Goal: Task Accomplishment & Management: Manage account settings

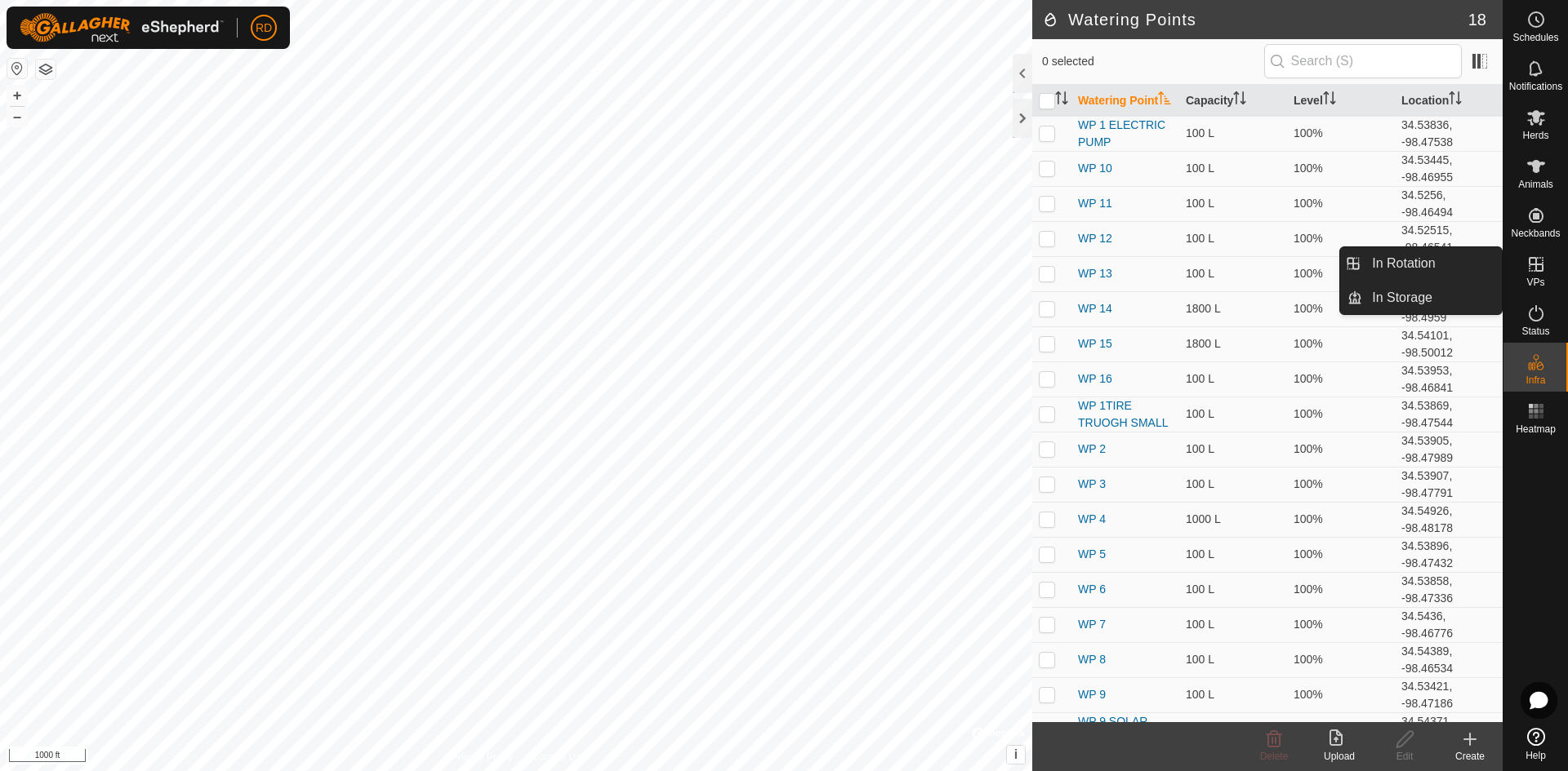
click at [1526, 258] on icon at bounding box center [1536, 265] width 20 height 20
click at [1425, 265] on link "In Rotation" at bounding box center [1431, 264] width 140 height 33
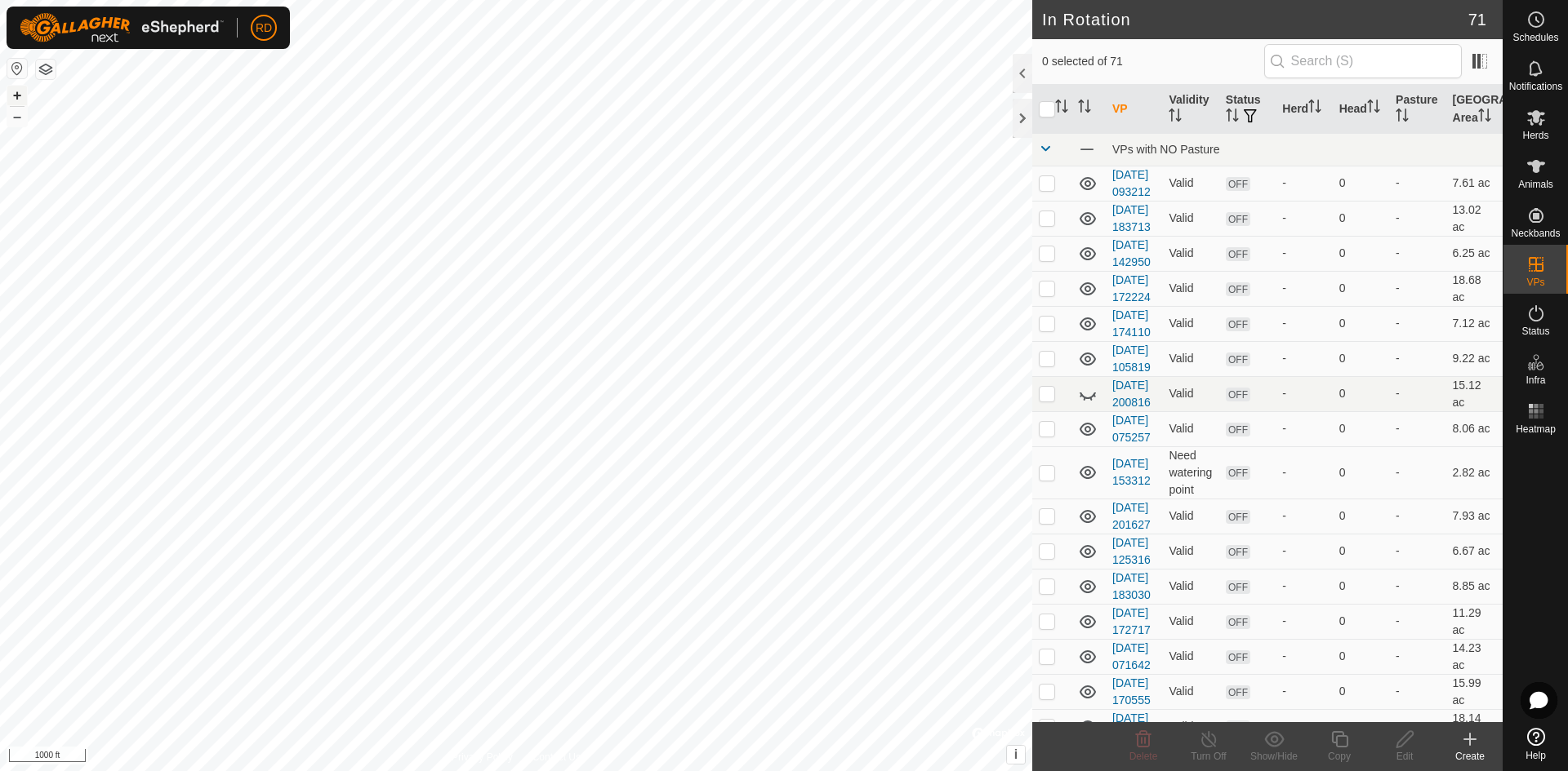
click at [16, 89] on button "+" at bounding box center [16, 95] width 20 height 20
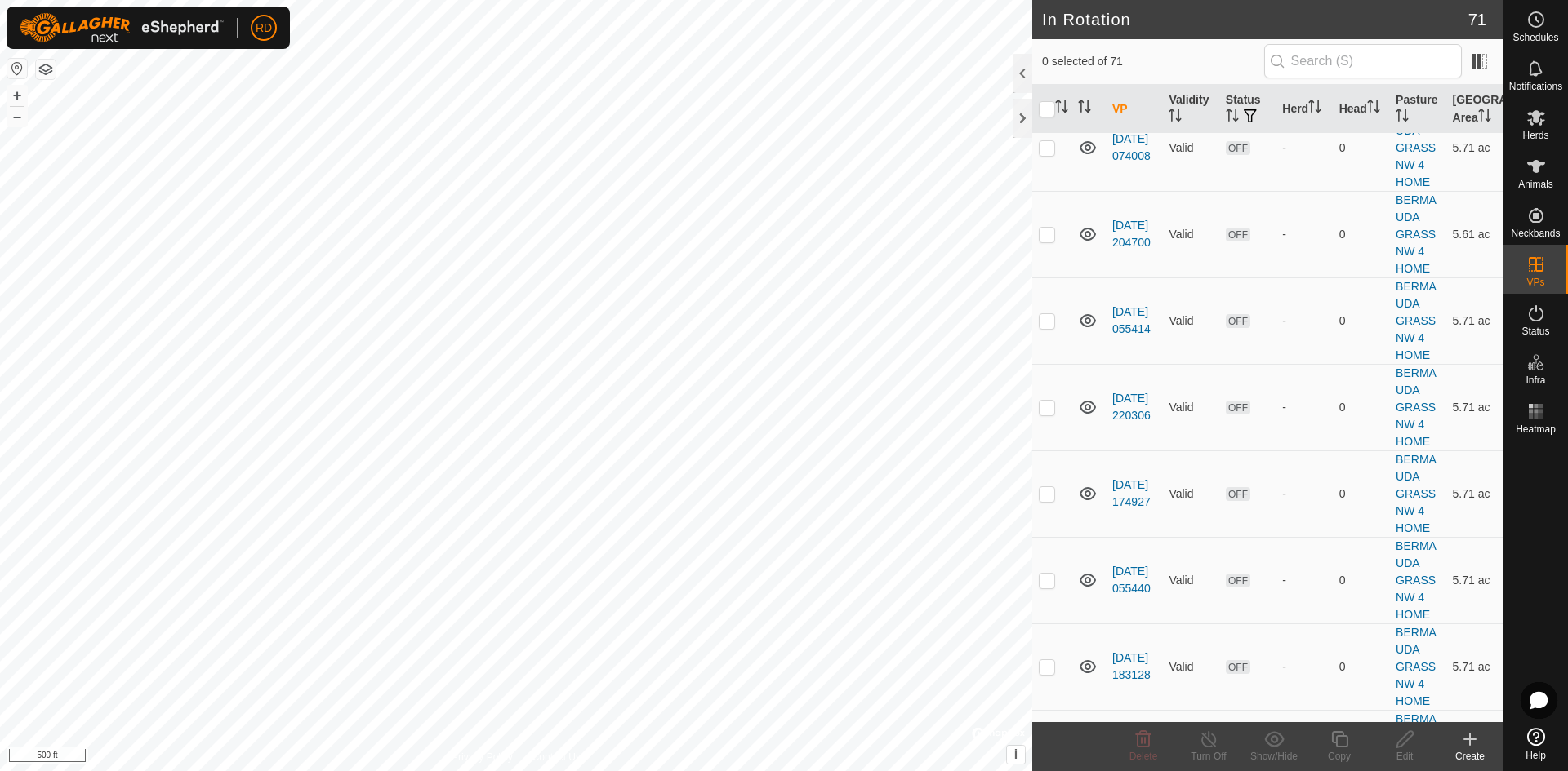
scroll to position [1867, 0]
checkbox input "true"
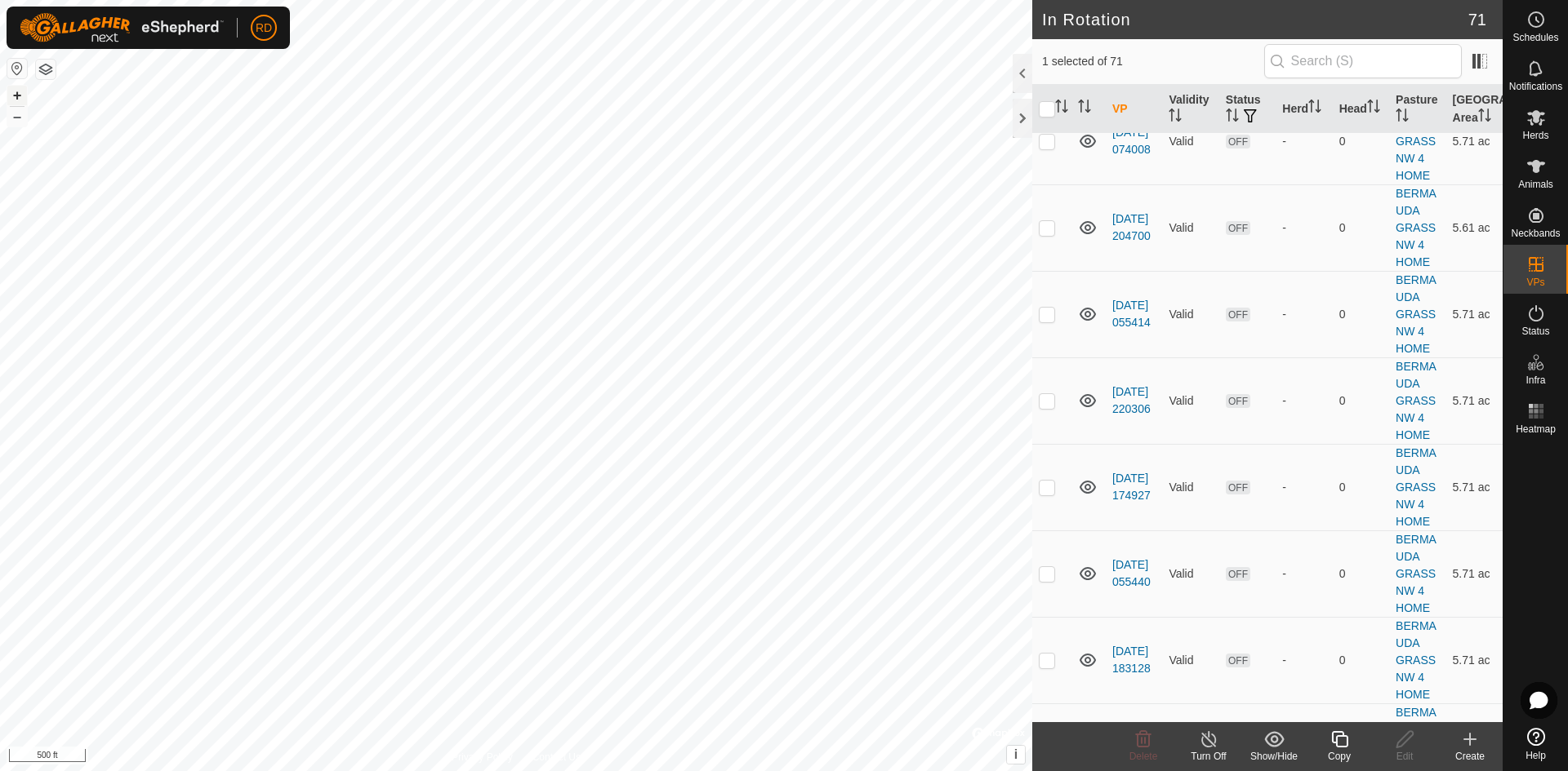
click at [19, 95] on button "+" at bounding box center [16, 95] width 20 height 20
click at [18, 95] on button "+" at bounding box center [16, 95] width 20 height 20
click at [1335, 745] on icon at bounding box center [1339, 739] width 16 height 16
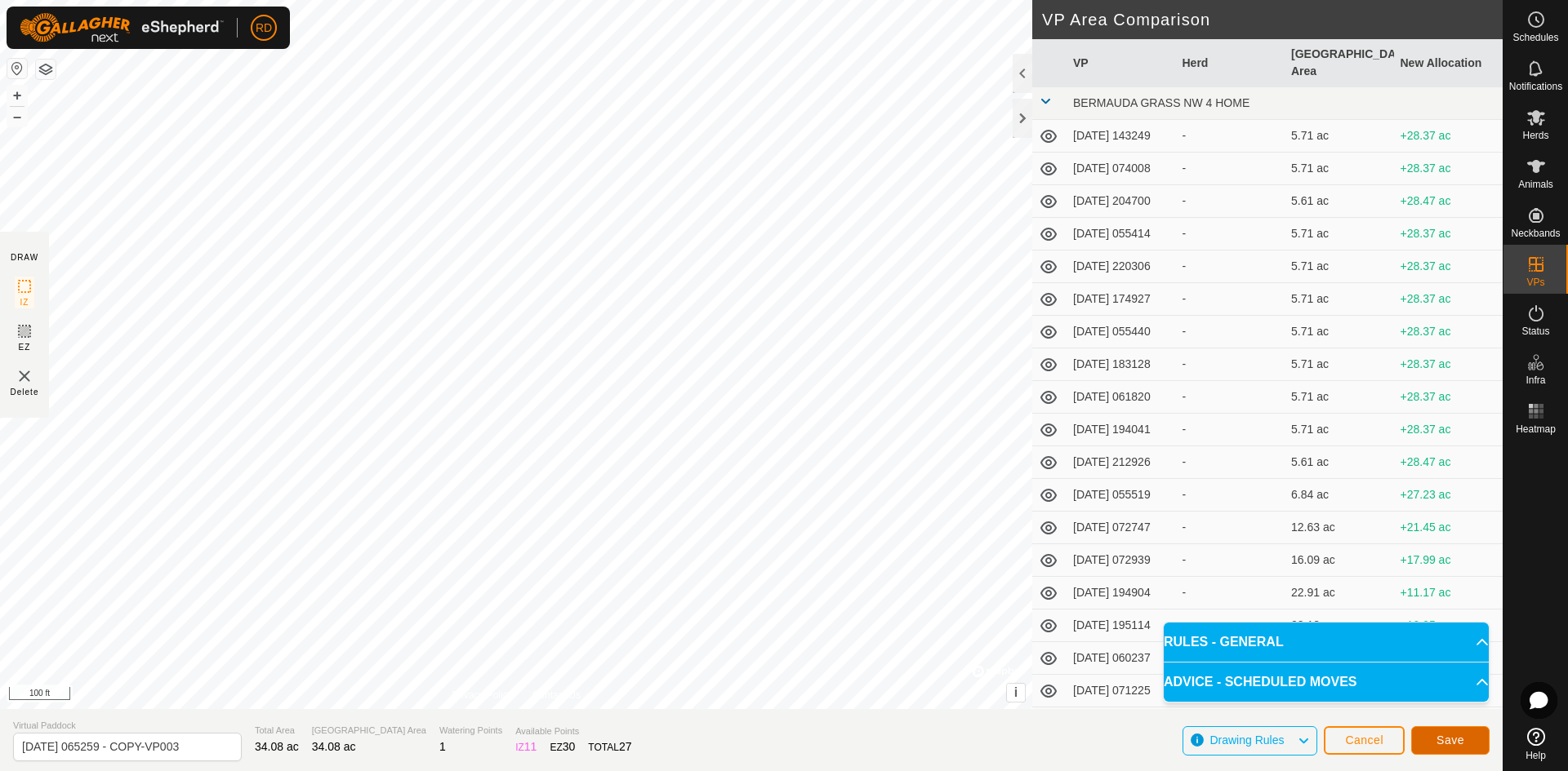
click at [1456, 742] on span "Save" at bounding box center [1450, 740] width 28 height 13
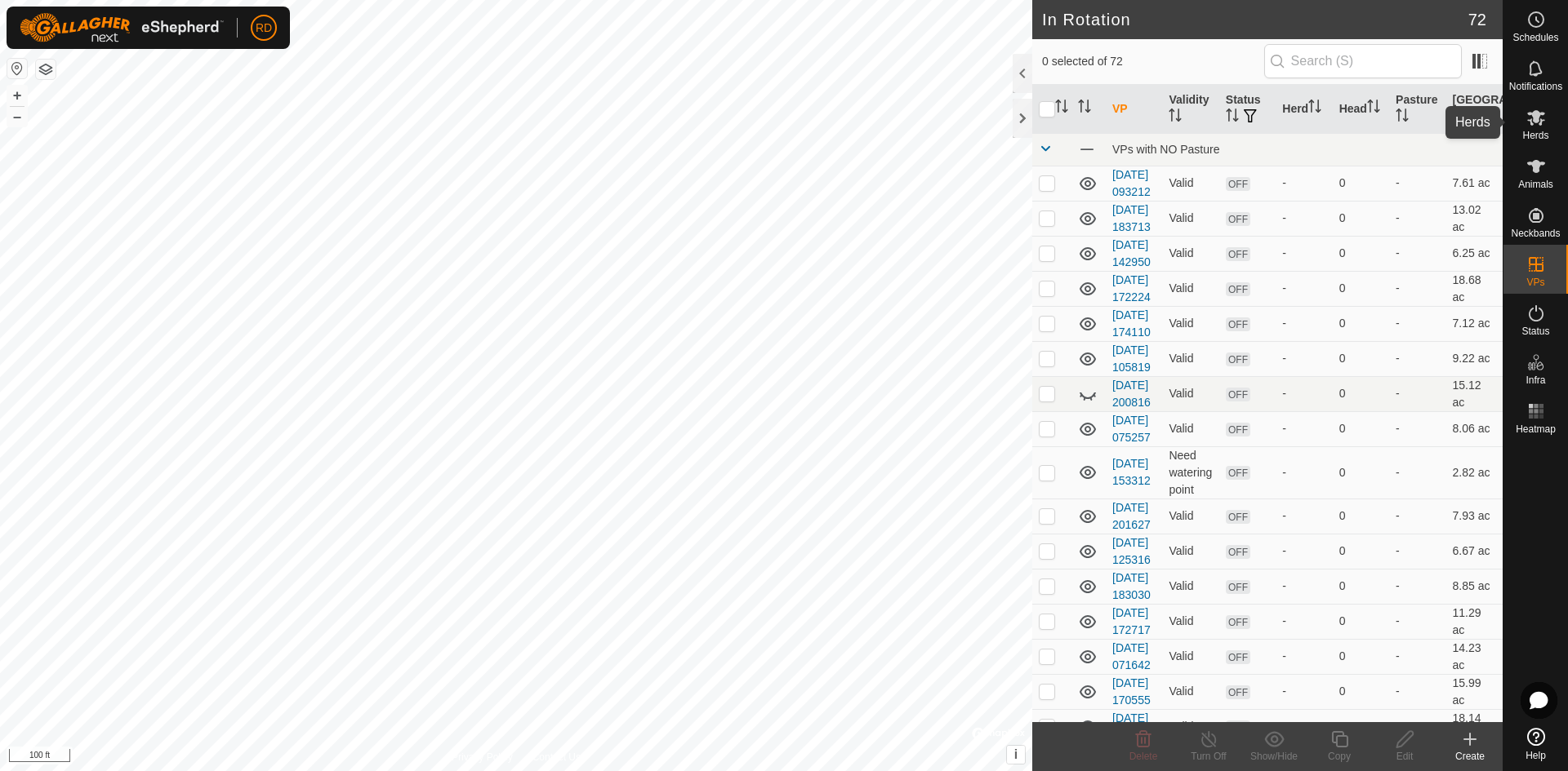
click at [1537, 127] on icon at bounding box center [1536, 117] width 20 height 20
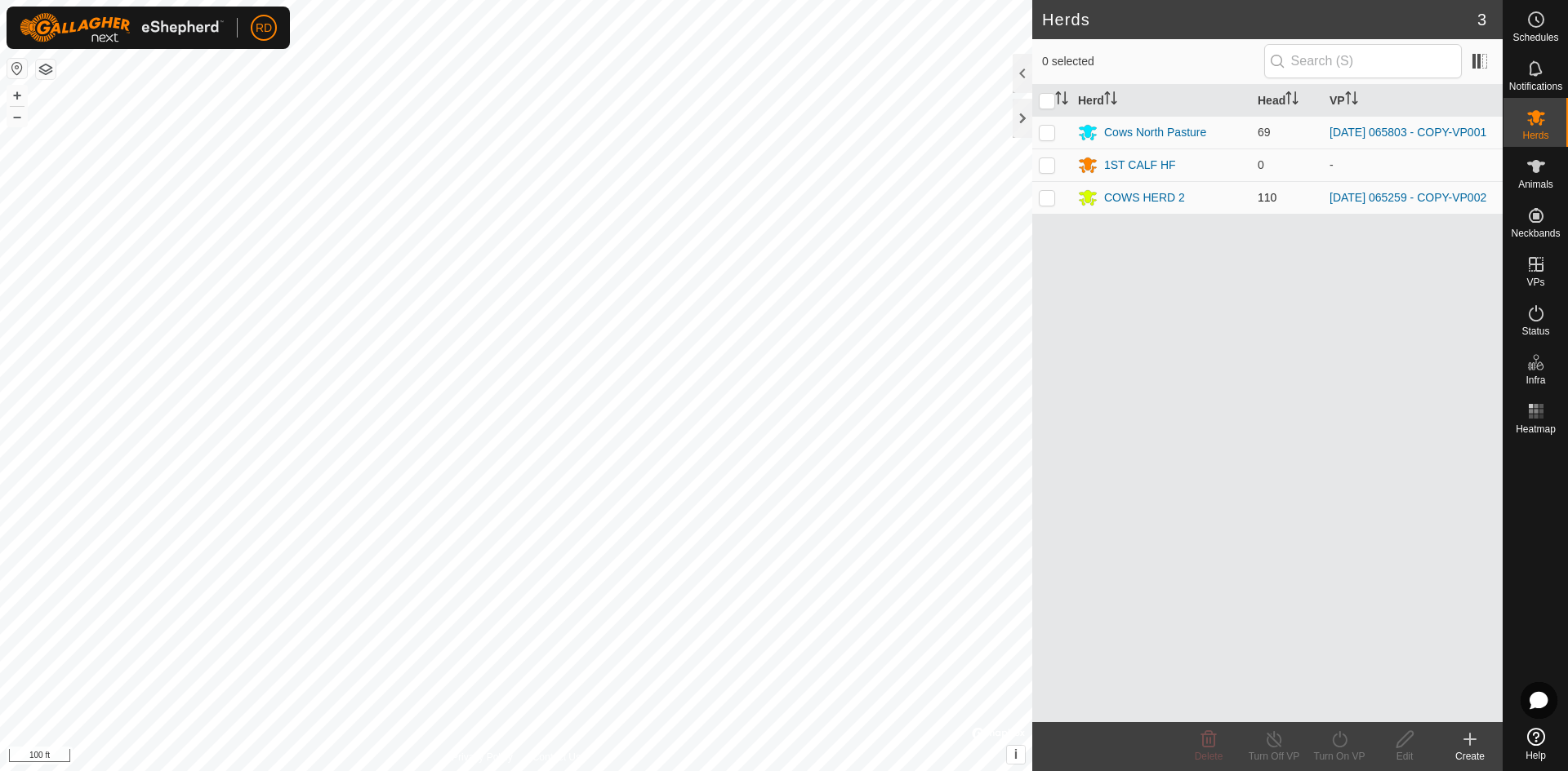
click at [1041, 204] on p-checkbox at bounding box center [1046, 197] width 16 height 13
checkbox input "true"
click at [1342, 747] on icon at bounding box center [1339, 739] width 15 height 16
click at [1325, 702] on link "Now" at bounding box center [1388, 703] width 161 height 33
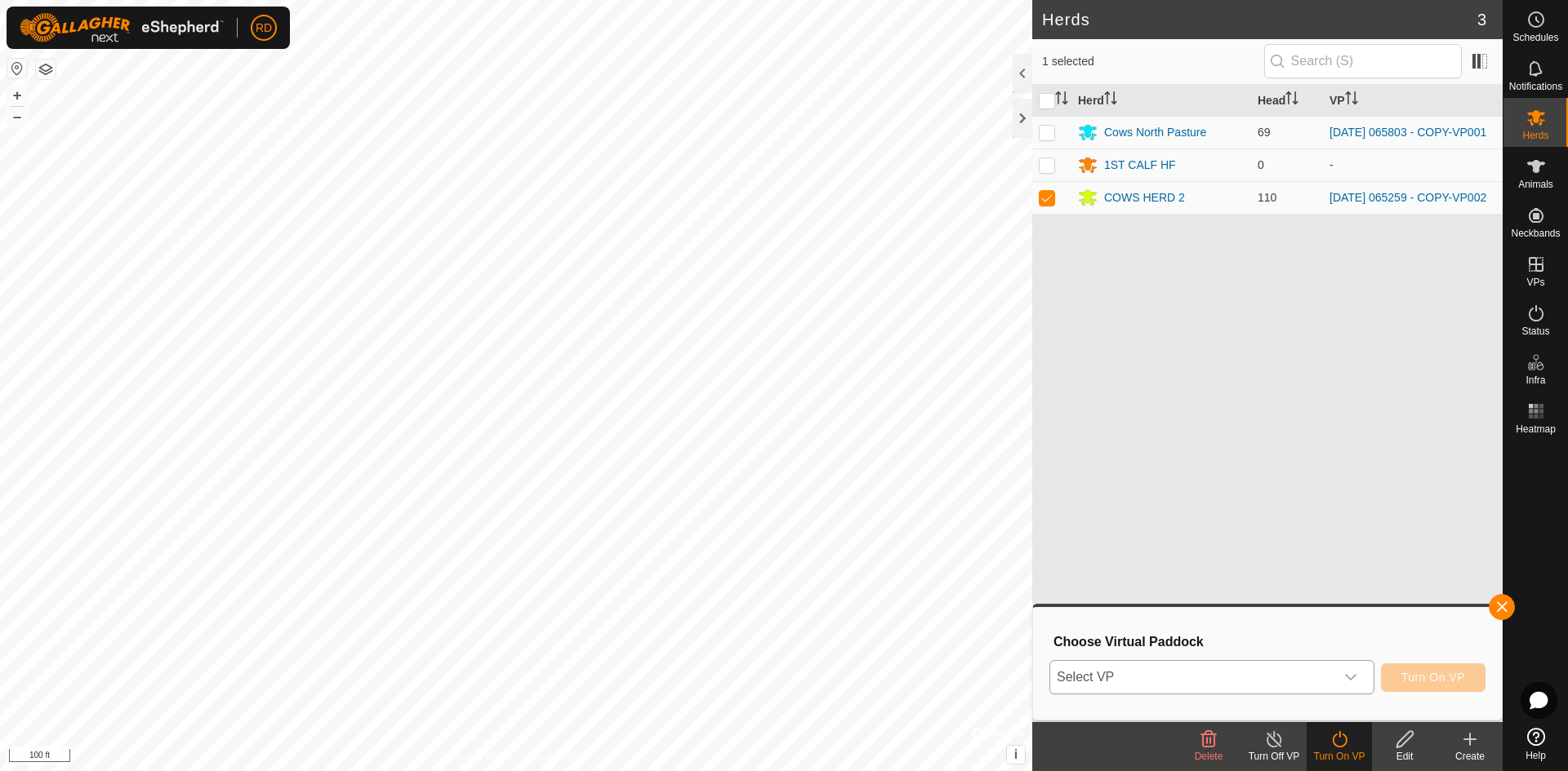
click at [1348, 676] on icon "dropdown trigger" at bounding box center [1350, 676] width 13 height 13
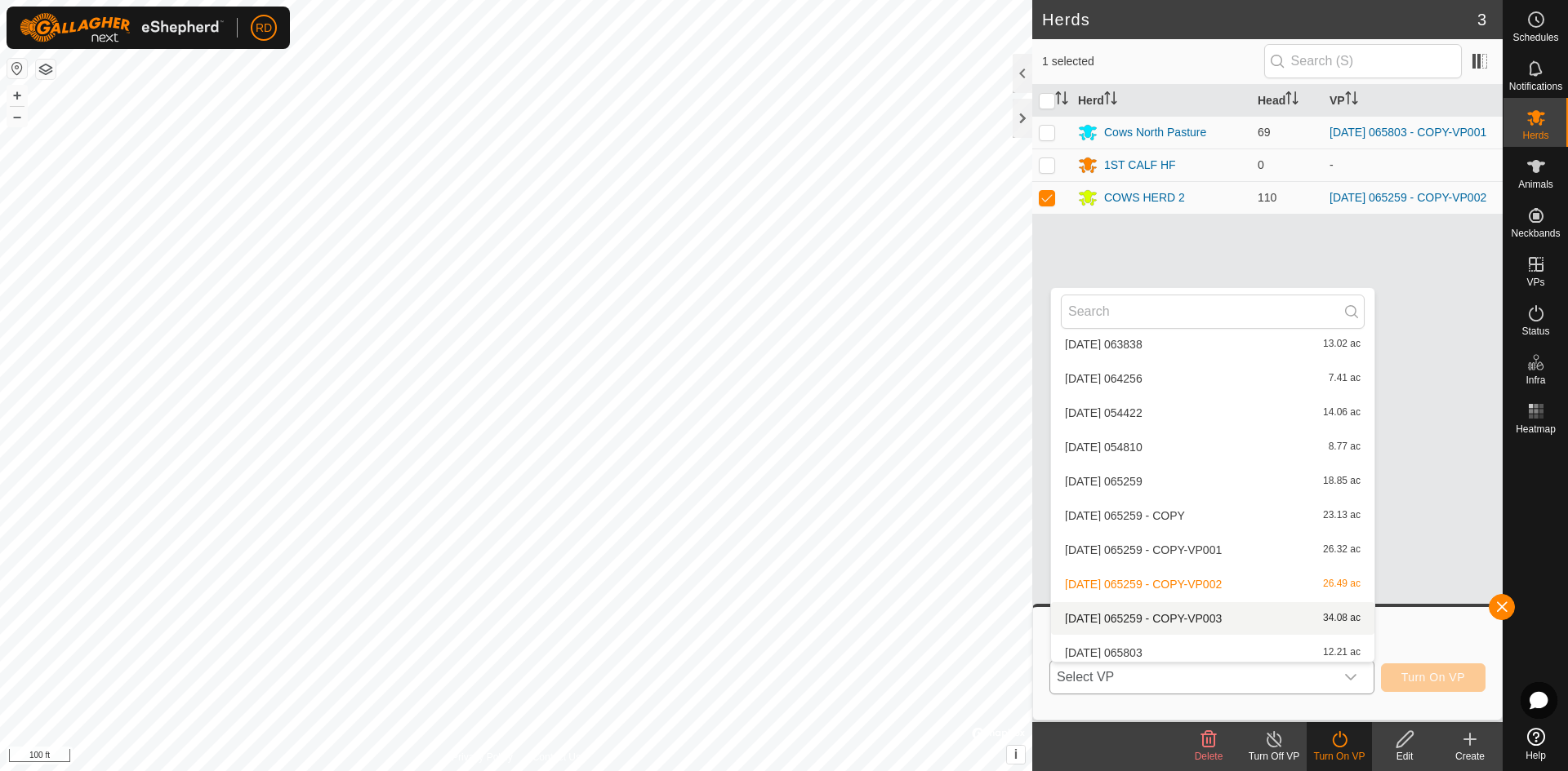
scroll to position [1149, 0]
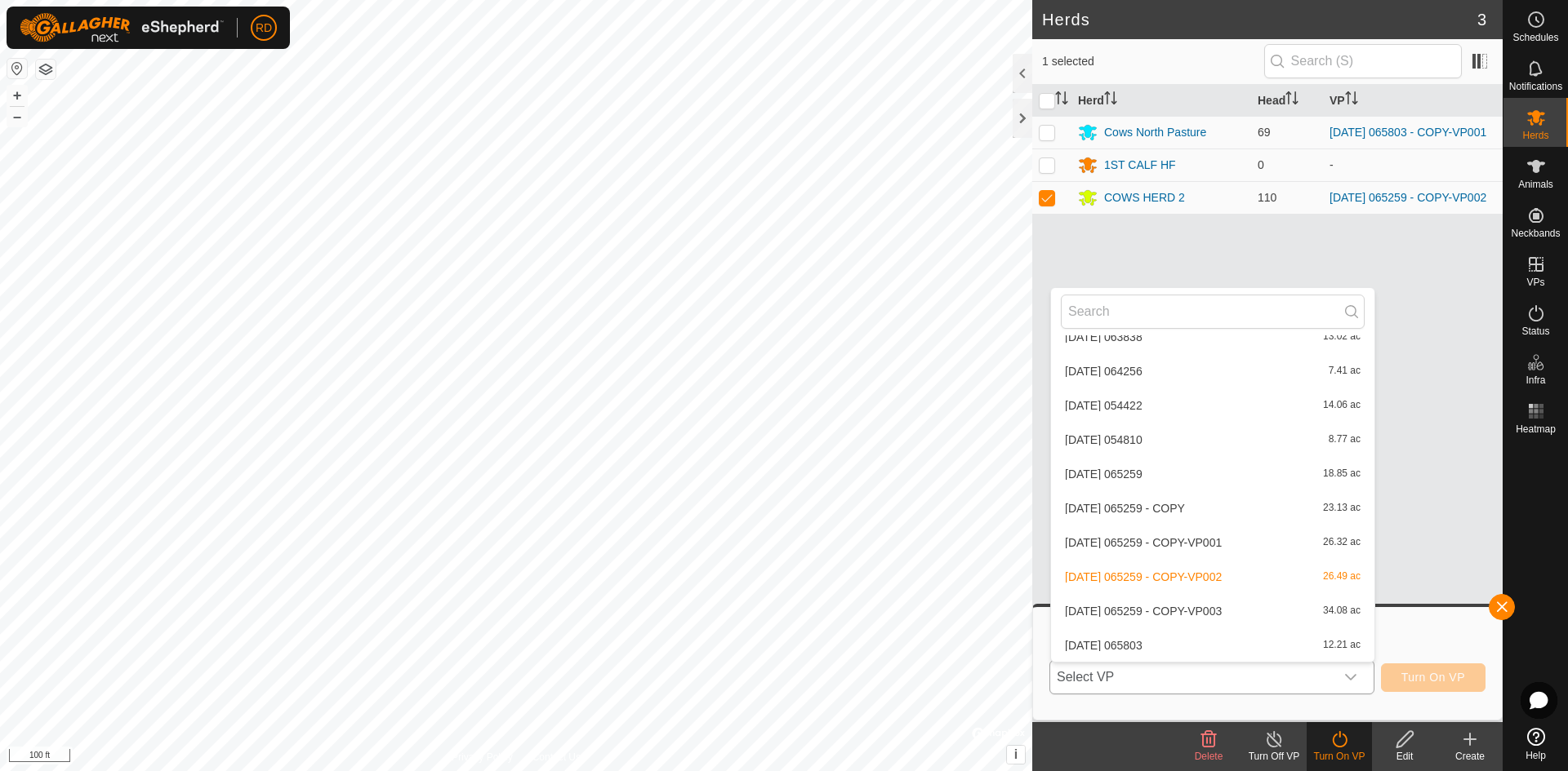
click at [1212, 610] on li "[DATE] 065259 - COPY-VP003 34.08 ac" at bounding box center [1212, 611] width 324 height 33
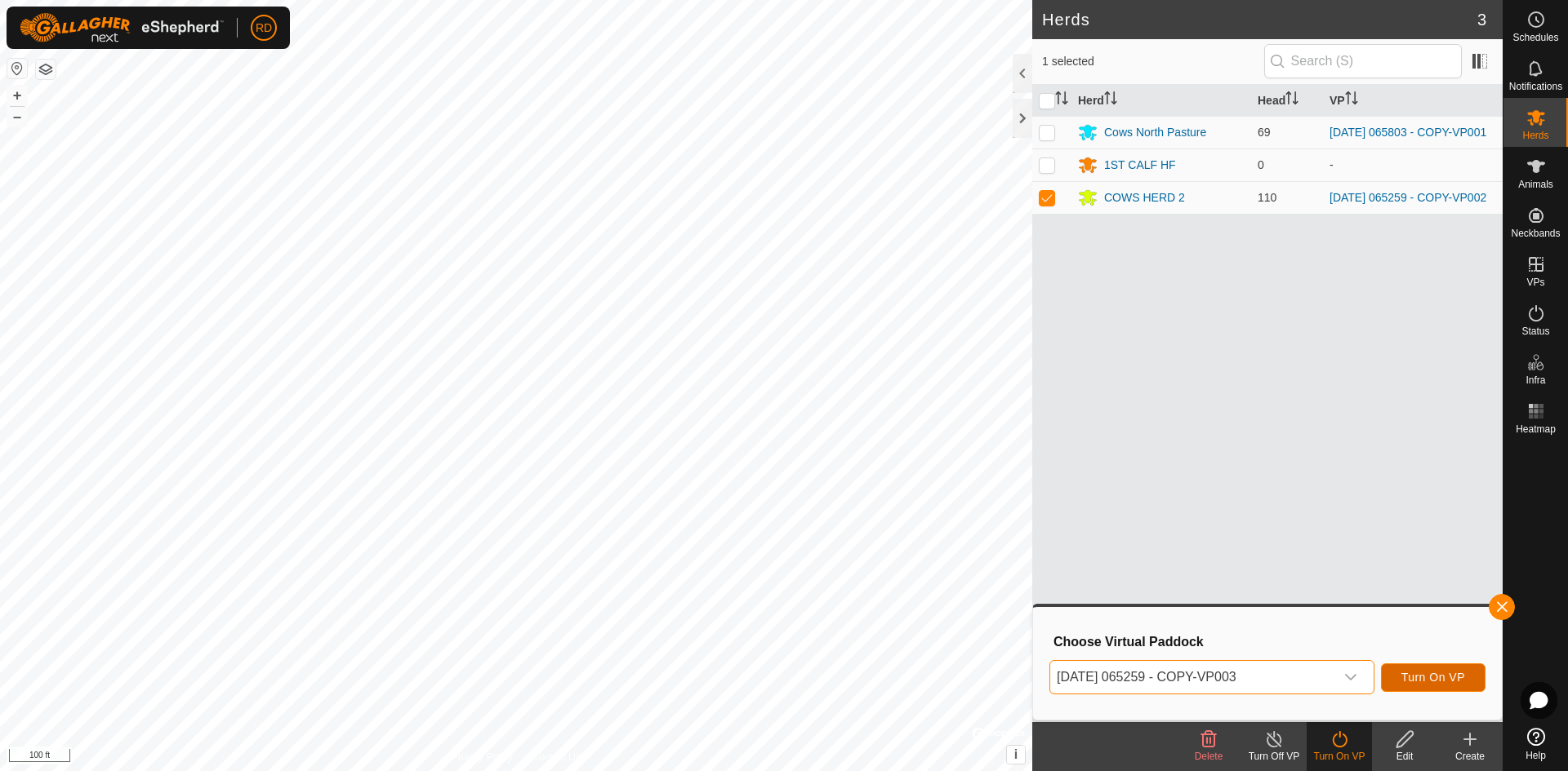
click at [1434, 679] on span "Turn On VP" at bounding box center [1433, 676] width 63 height 13
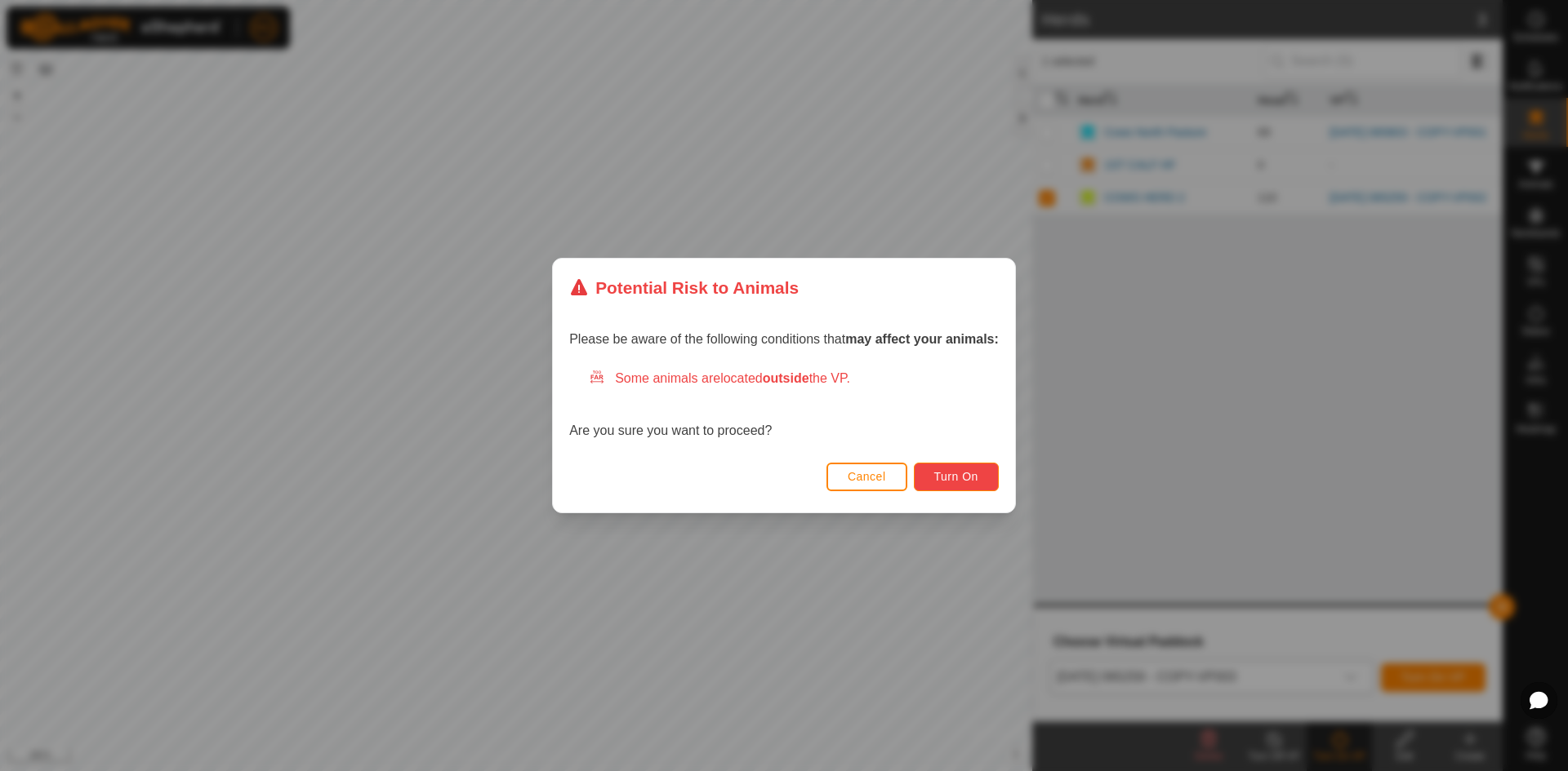
click at [982, 472] on button "Turn On" at bounding box center [956, 477] width 85 height 29
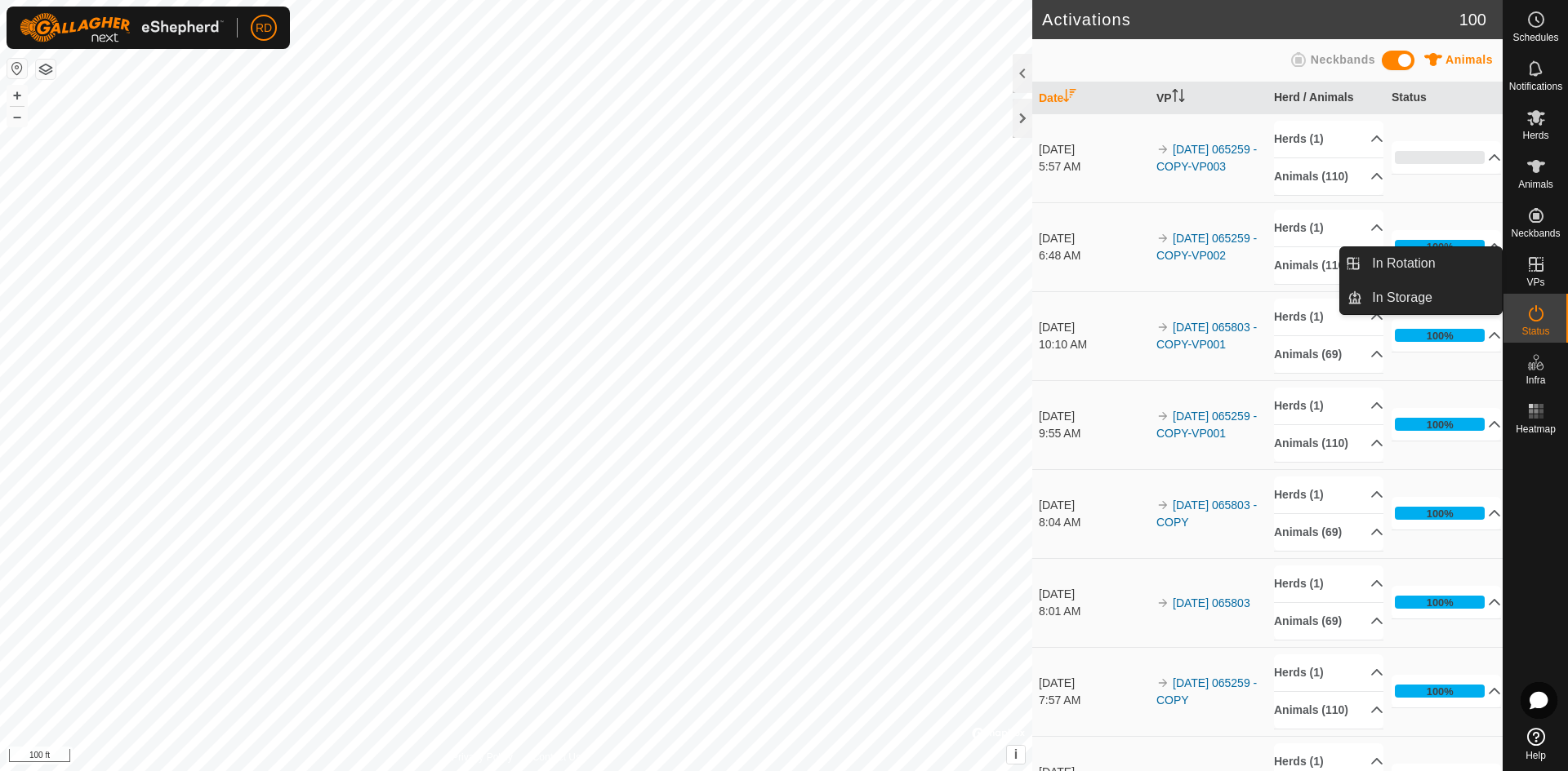
click at [1536, 269] on icon at bounding box center [1535, 264] width 15 height 15
click at [1381, 263] on link "In Rotation" at bounding box center [1431, 264] width 140 height 33
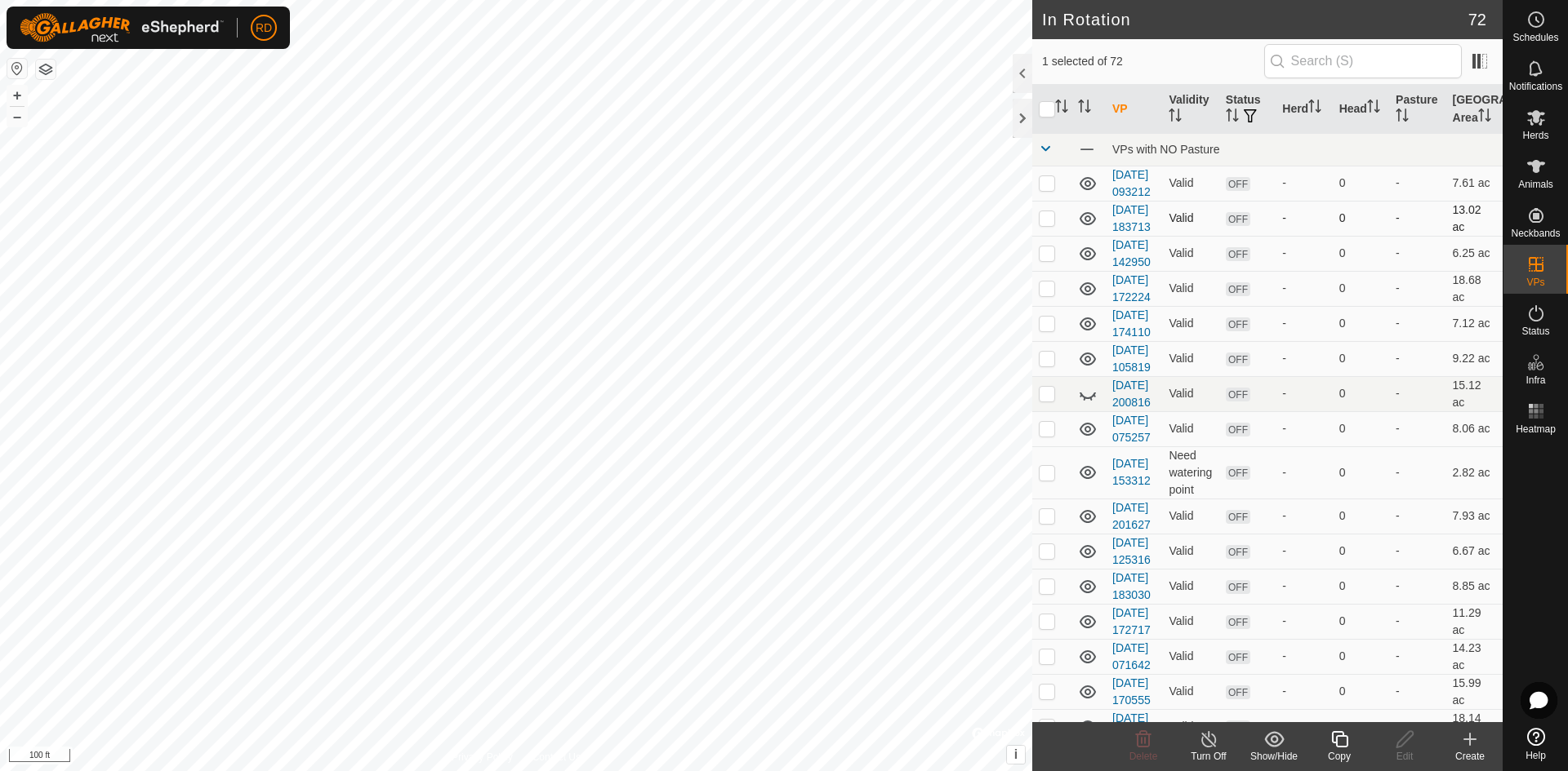
drag, startPoint x: 1427, startPoint y: 572, endPoint x: 1420, endPoint y: 240, distance: 332.1
click at [1021, 114] on div at bounding box center [1022, 118] width 20 height 39
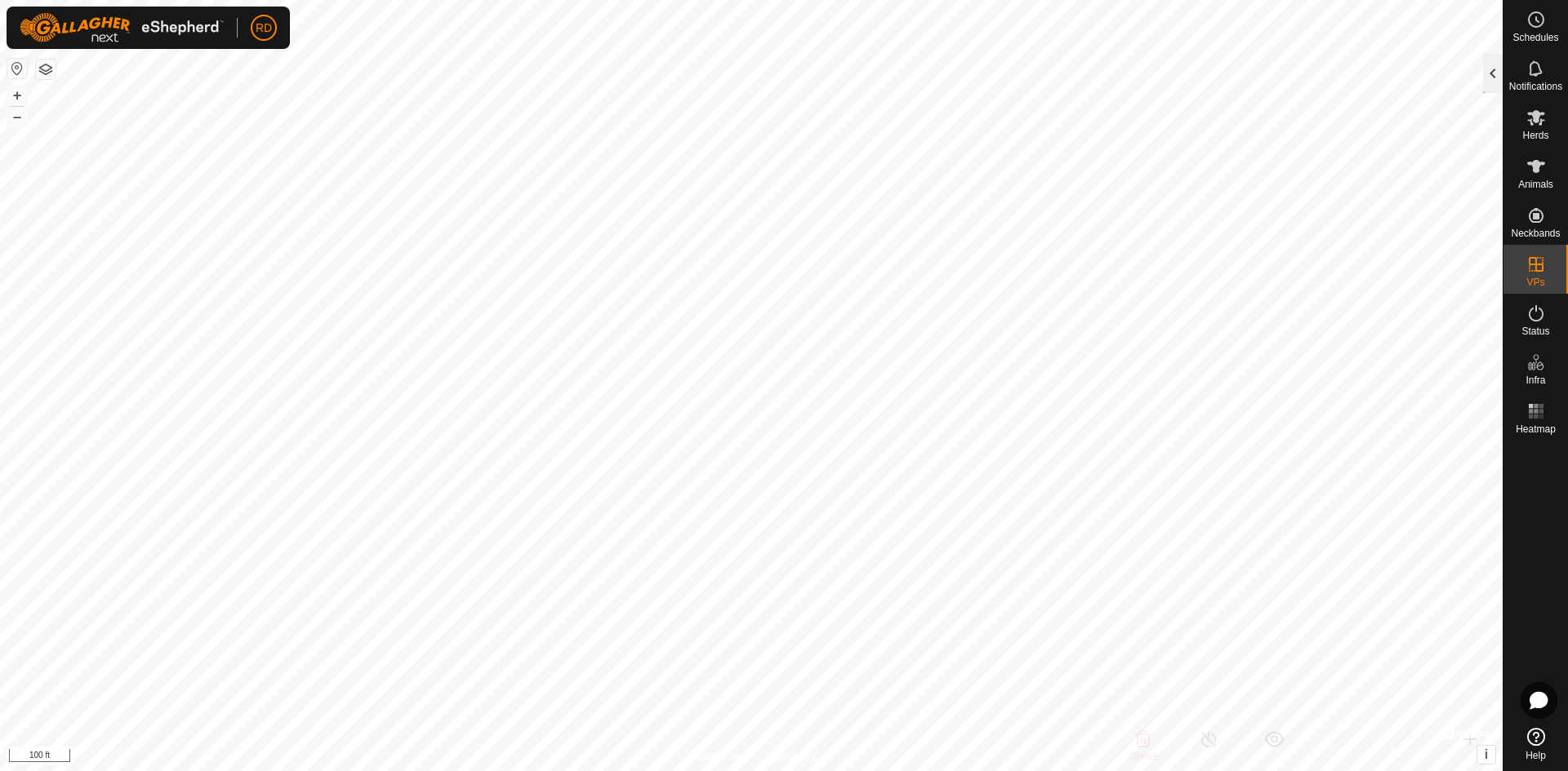
click at [1494, 68] on div at bounding box center [1493, 73] width 20 height 39
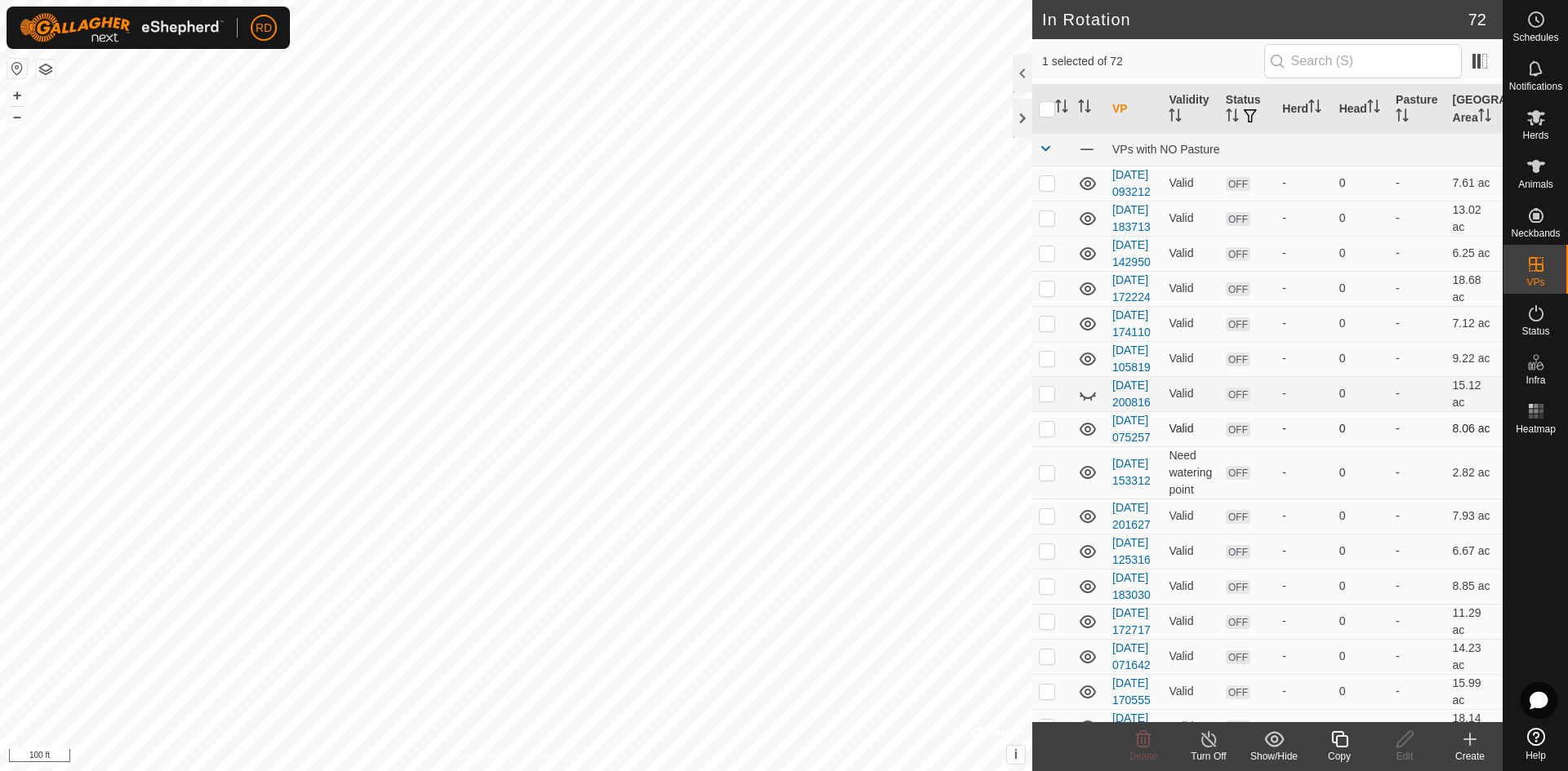
drag, startPoint x: 1299, startPoint y: 506, endPoint x: 1344, endPoint y: 534, distance: 53.0
click at [1312, 447] on td "-" at bounding box center [1303, 428] width 56 height 35
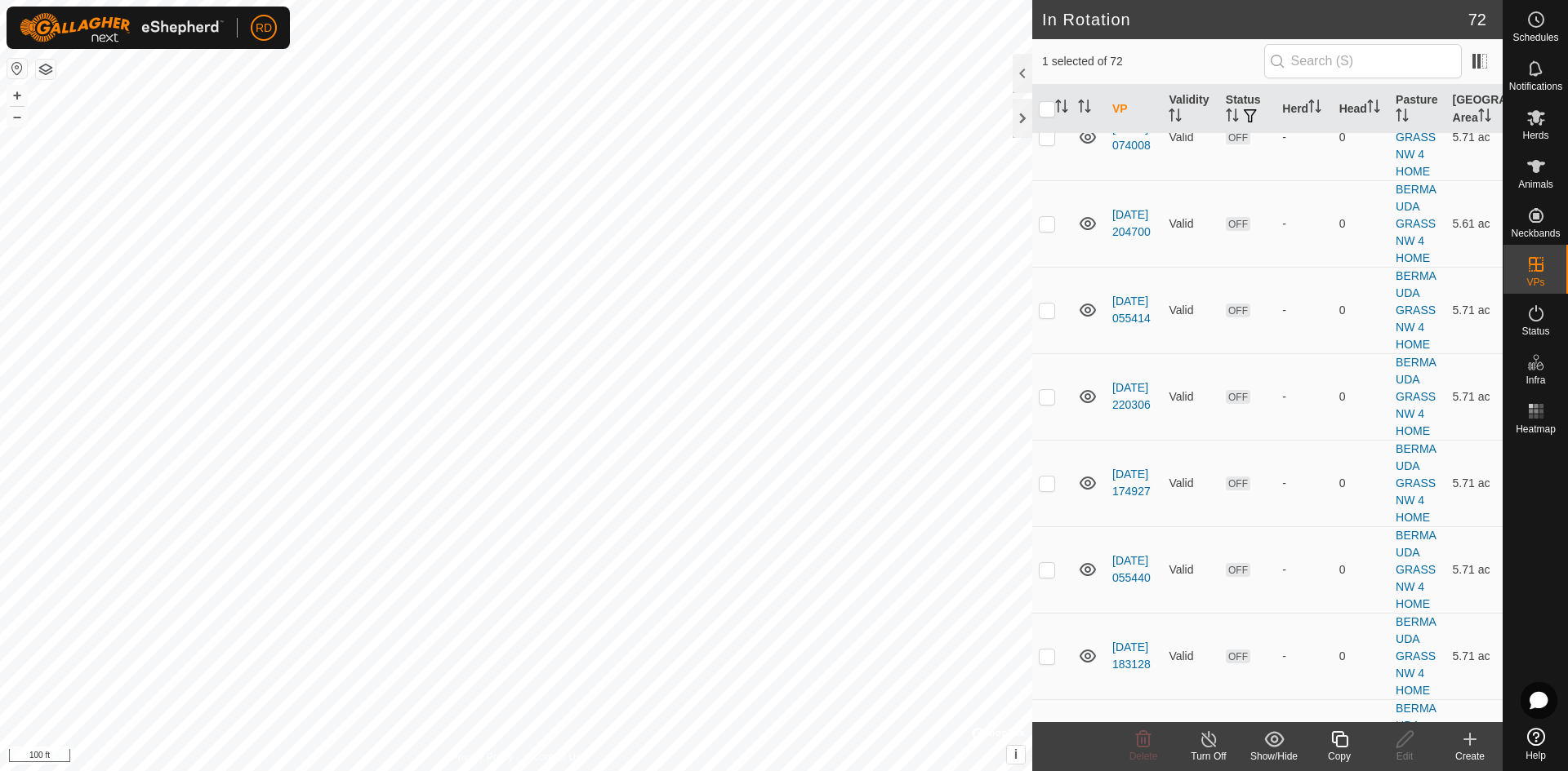
scroll to position [1947, 0]
checkbox input "false"
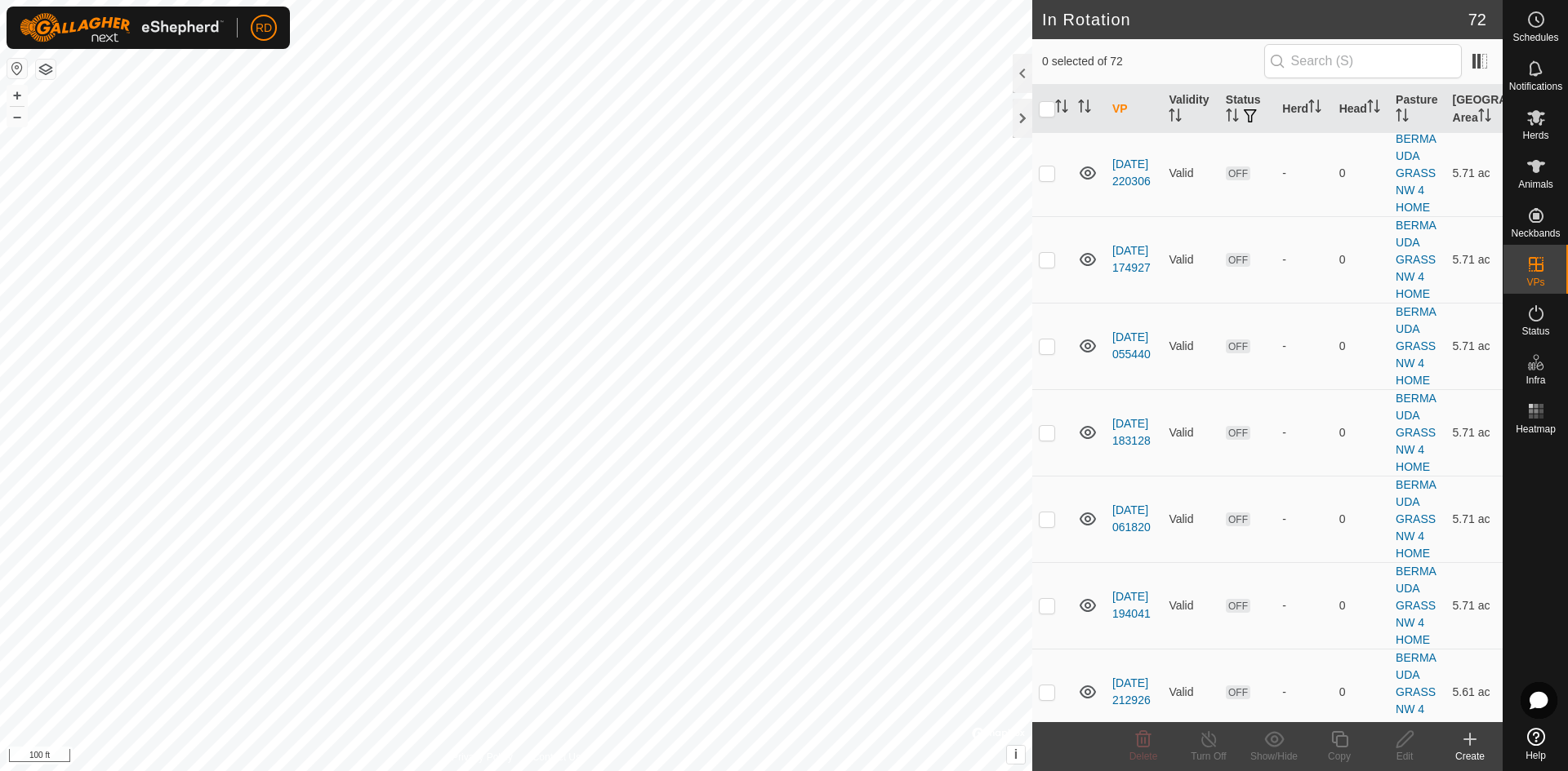
scroll to position [2171, 0]
checkbox input "true"
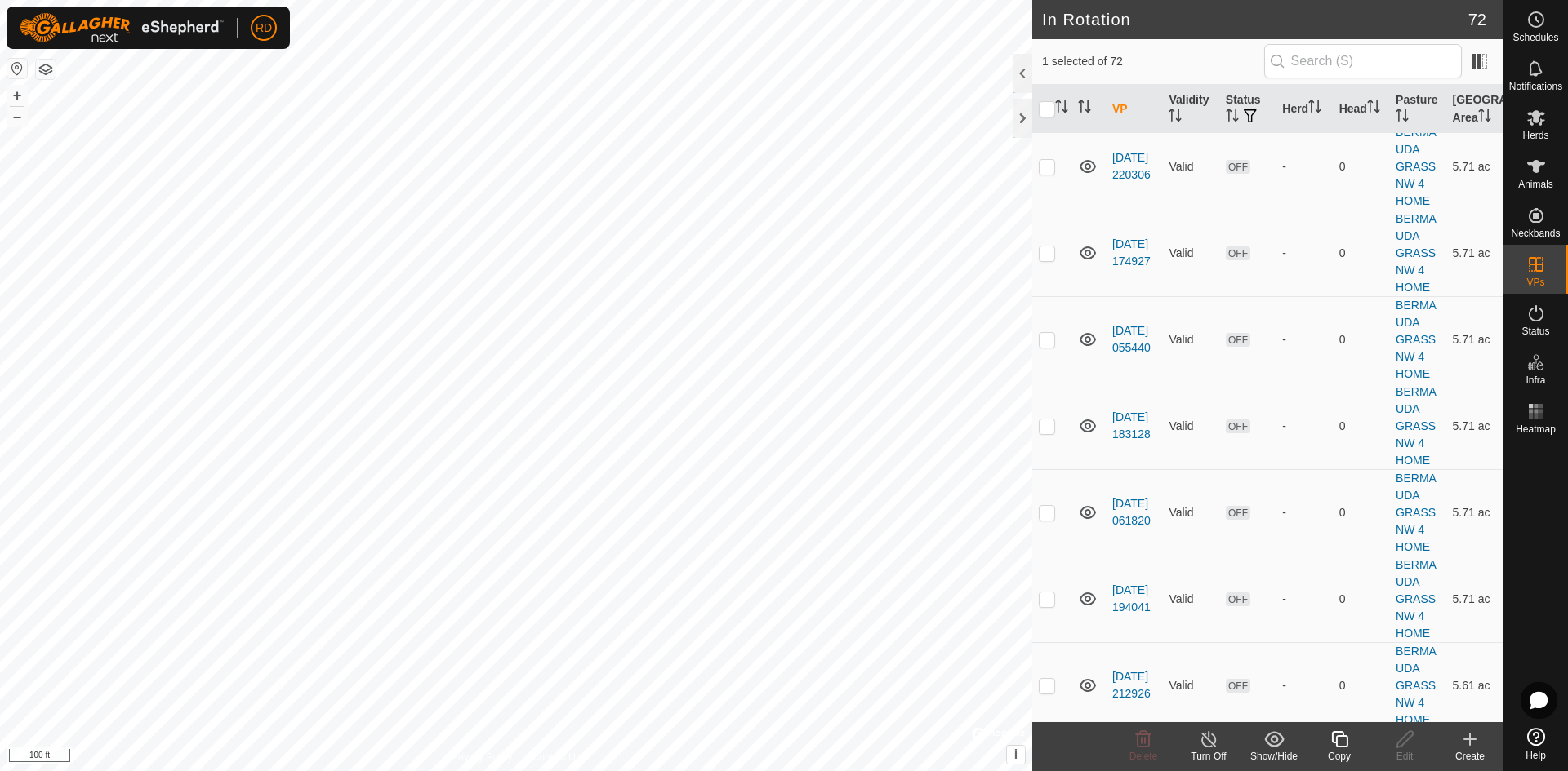
click at [1128, 456] on div "In Rotation 72 1 selected of 72 VP Validity Status Herd Head Pasture Grazing Ar…" at bounding box center [751, 385] width 1502 height 771
click at [1183, 0] on html "RD Schedules Notifications Herds Animals Neckbands VPs Status Infra Heatmap Hel…" at bounding box center [784, 385] width 1568 height 771
click at [1307, 17] on div "In Rotation 72 1 selected of 72 VP Validity Status Herd Head Pasture Grazing Ar…" at bounding box center [751, 385] width 1502 height 771
click at [1066, 47] on div "In Rotation 72 1 selected of 72 VP Validity Status Herd Head Pasture Grazing Ar…" at bounding box center [751, 385] width 1502 height 771
click at [1040, 480] on div "In Rotation 72 1 selected of 72 VP Validity Status Herd Head Pasture Grazing Ar…" at bounding box center [751, 385] width 1502 height 771
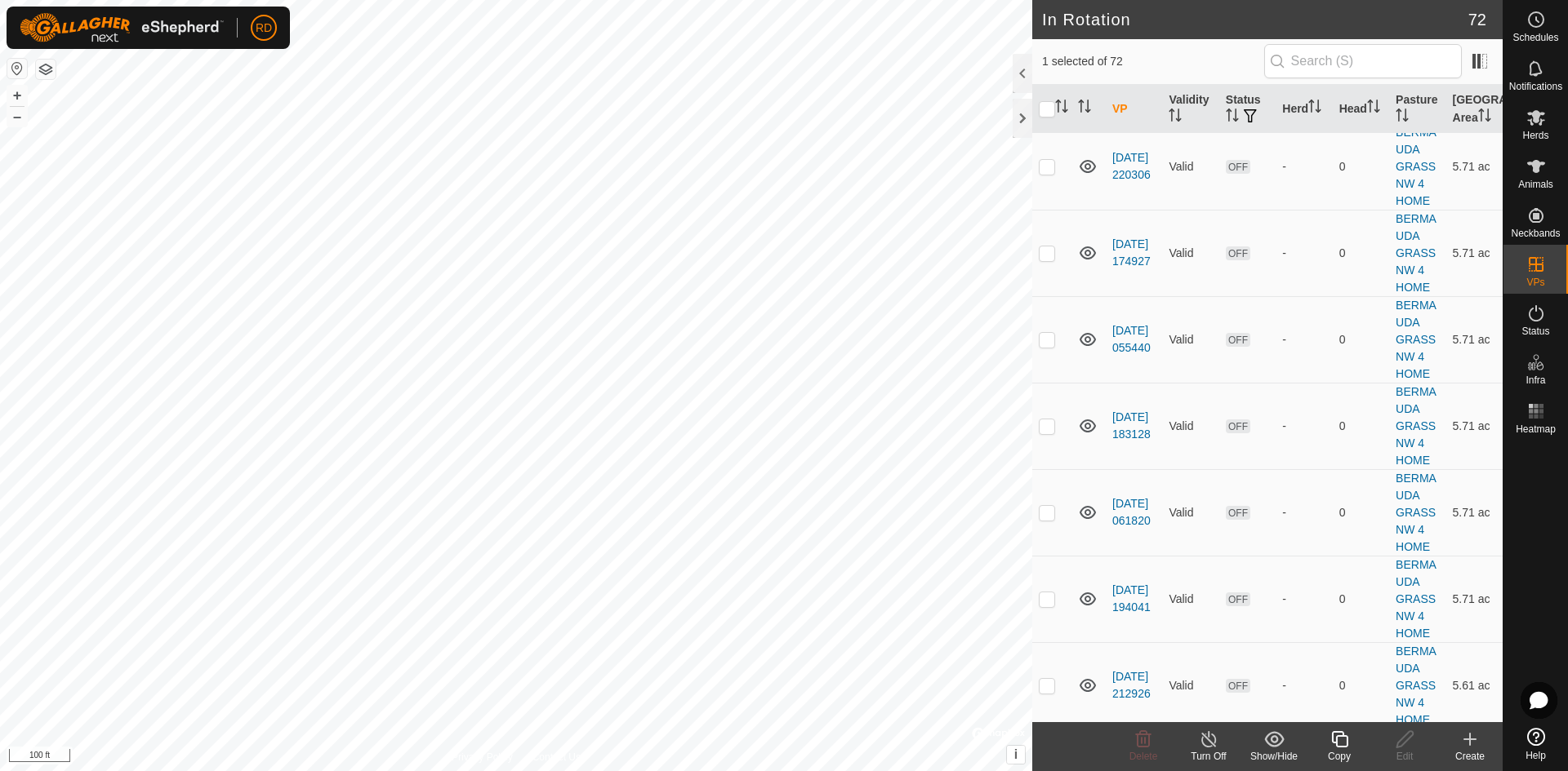
click at [1099, 410] on div "In Rotation 72 1 selected of 72 VP Validity Status Herd Head Pasture Grazing Ar…" at bounding box center [751, 385] width 1502 height 771
click at [1338, 735] on icon at bounding box center [1339, 739] width 16 height 16
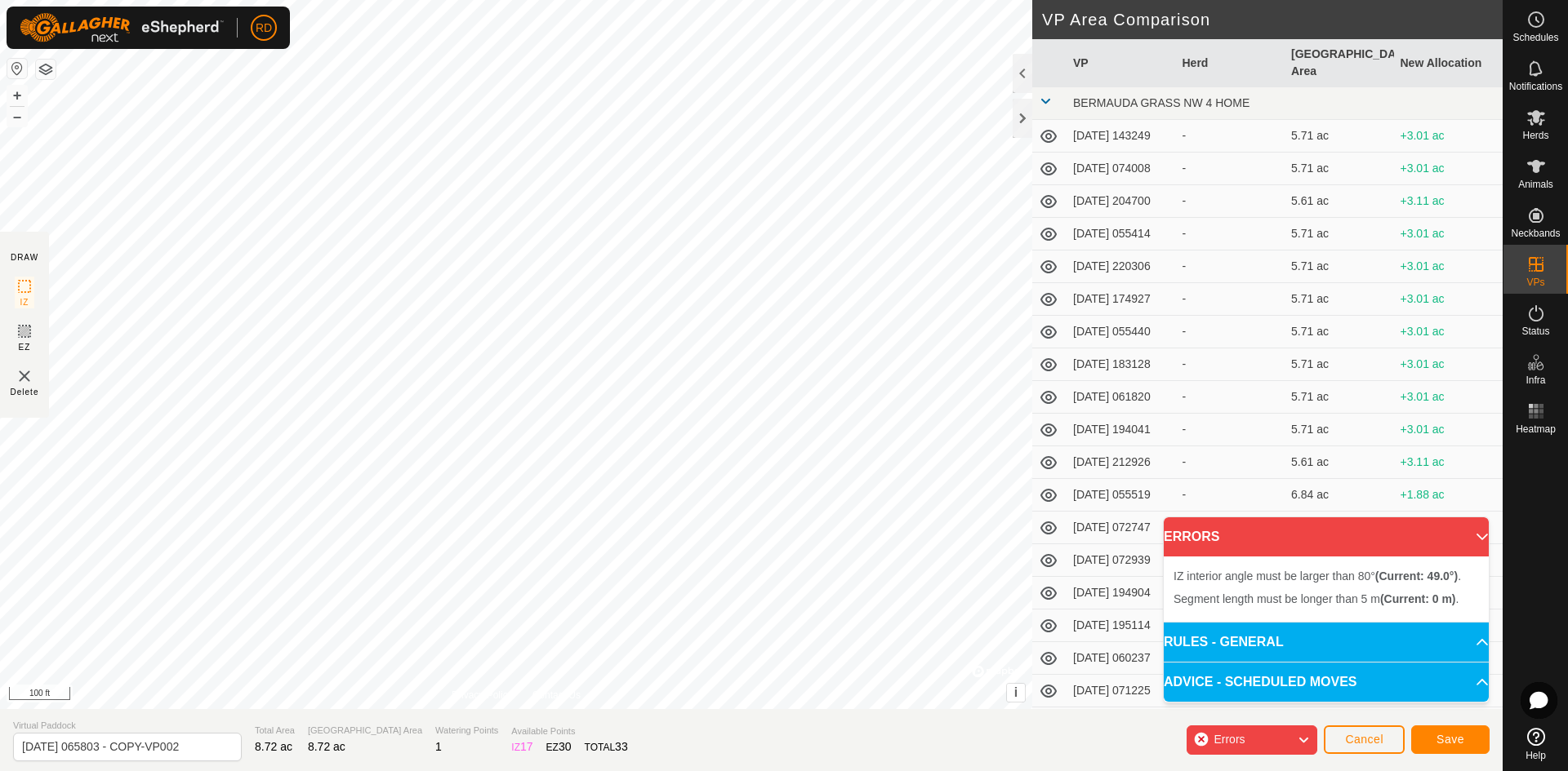
click at [465, 573] on div "IZ interior angle must be larger than 80° (Current: 49.0°) . + – ⇧ i © Mapbox ,…" at bounding box center [515, 355] width 1032 height 709
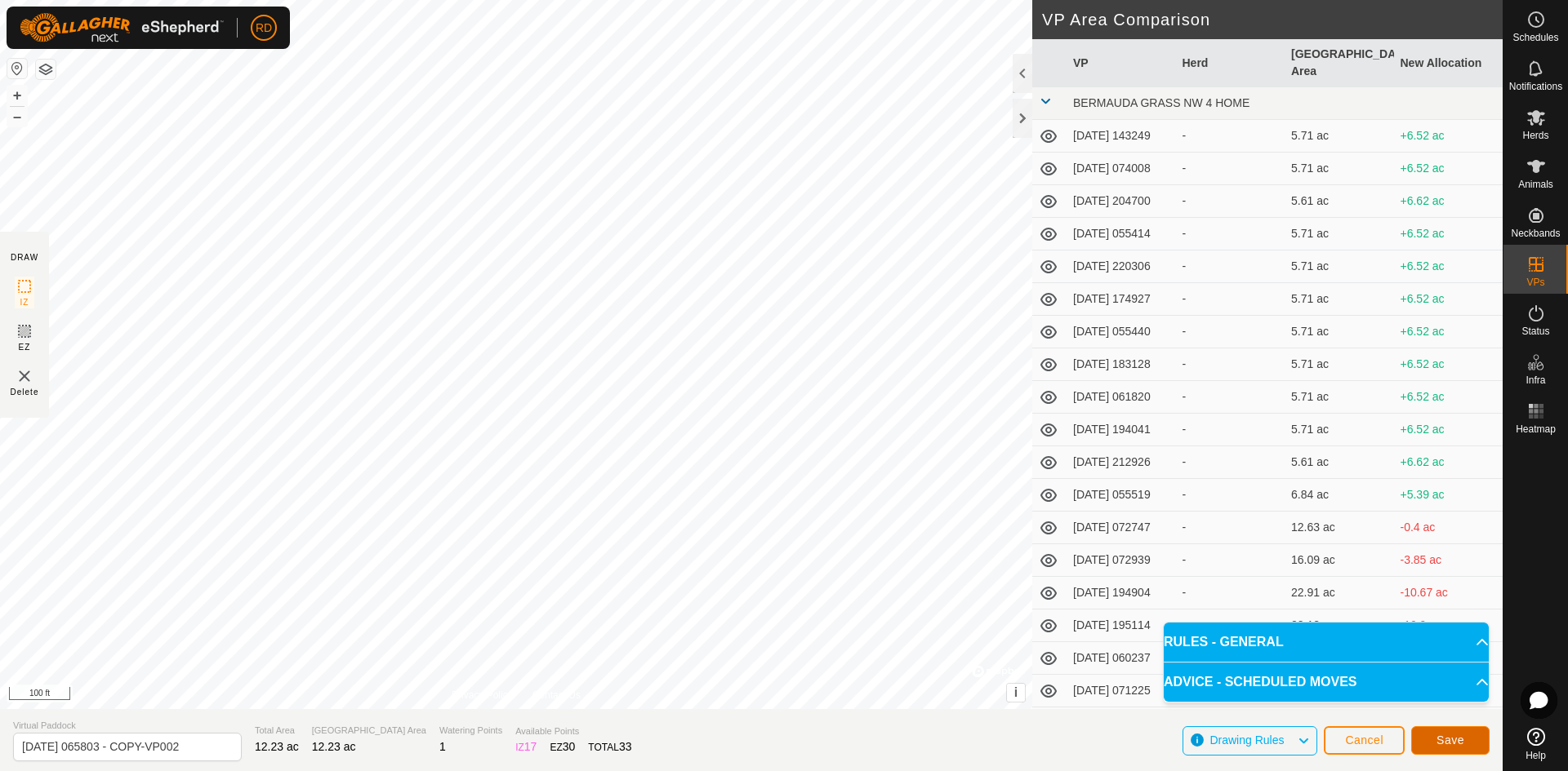
click at [1451, 743] on span "Save" at bounding box center [1450, 740] width 28 height 13
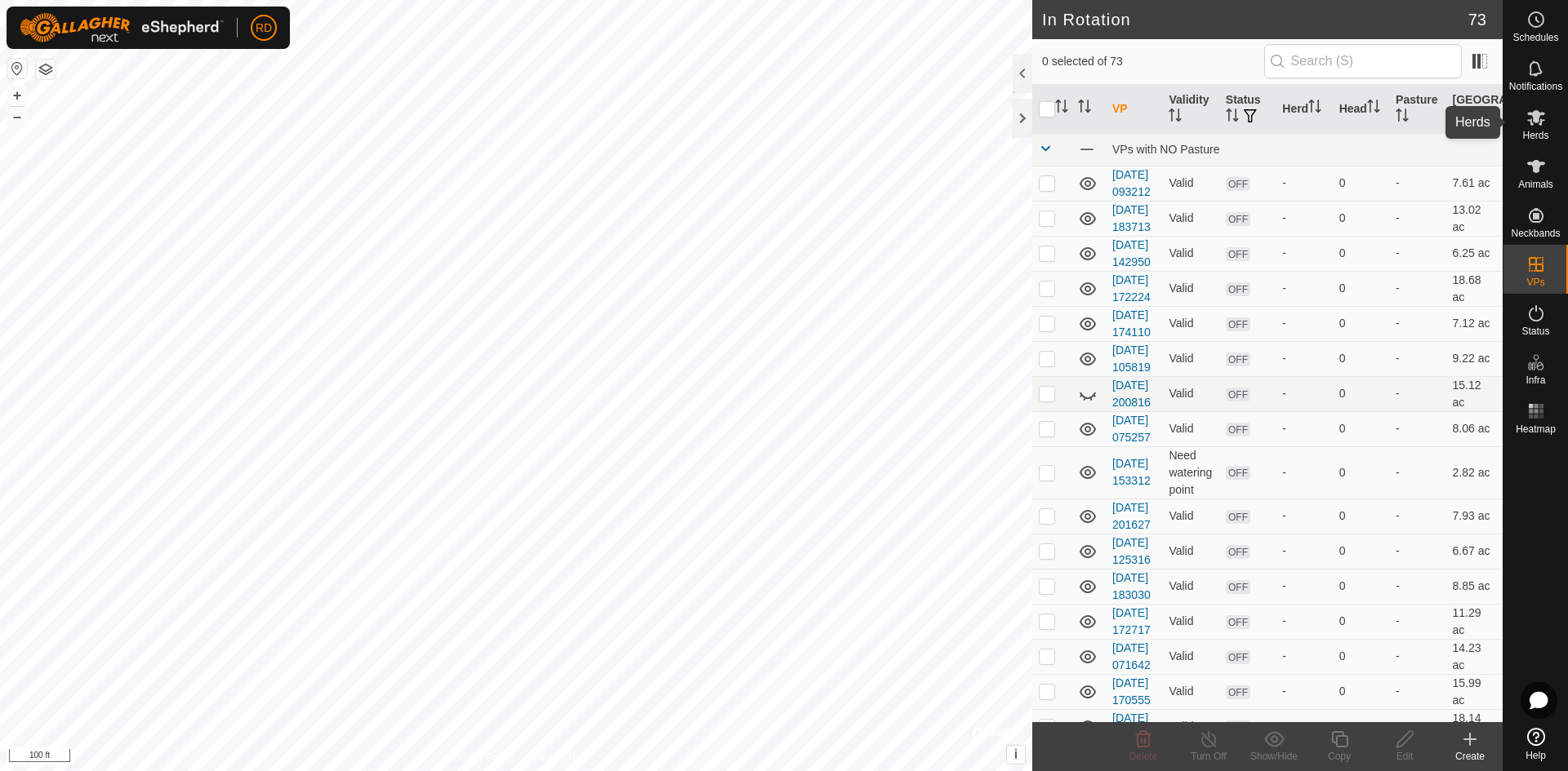
click at [1538, 133] on span "Herds" at bounding box center [1535, 135] width 26 height 10
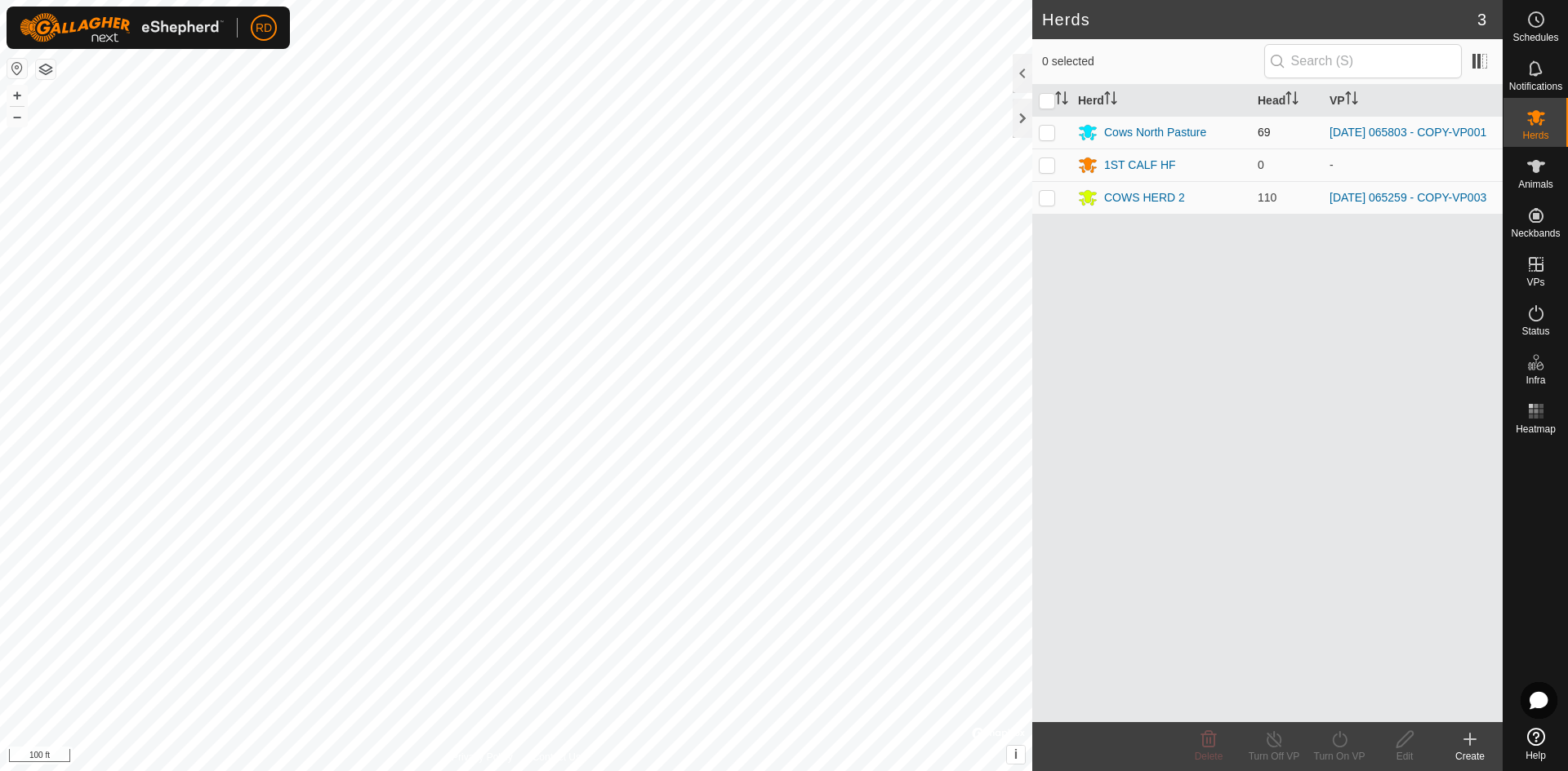
click at [1044, 129] on p-checkbox at bounding box center [1046, 132] width 16 height 13
checkbox input "true"
click at [1335, 742] on icon at bounding box center [1340, 739] width 21 height 20
click at [1335, 702] on link "Now" at bounding box center [1388, 703] width 161 height 33
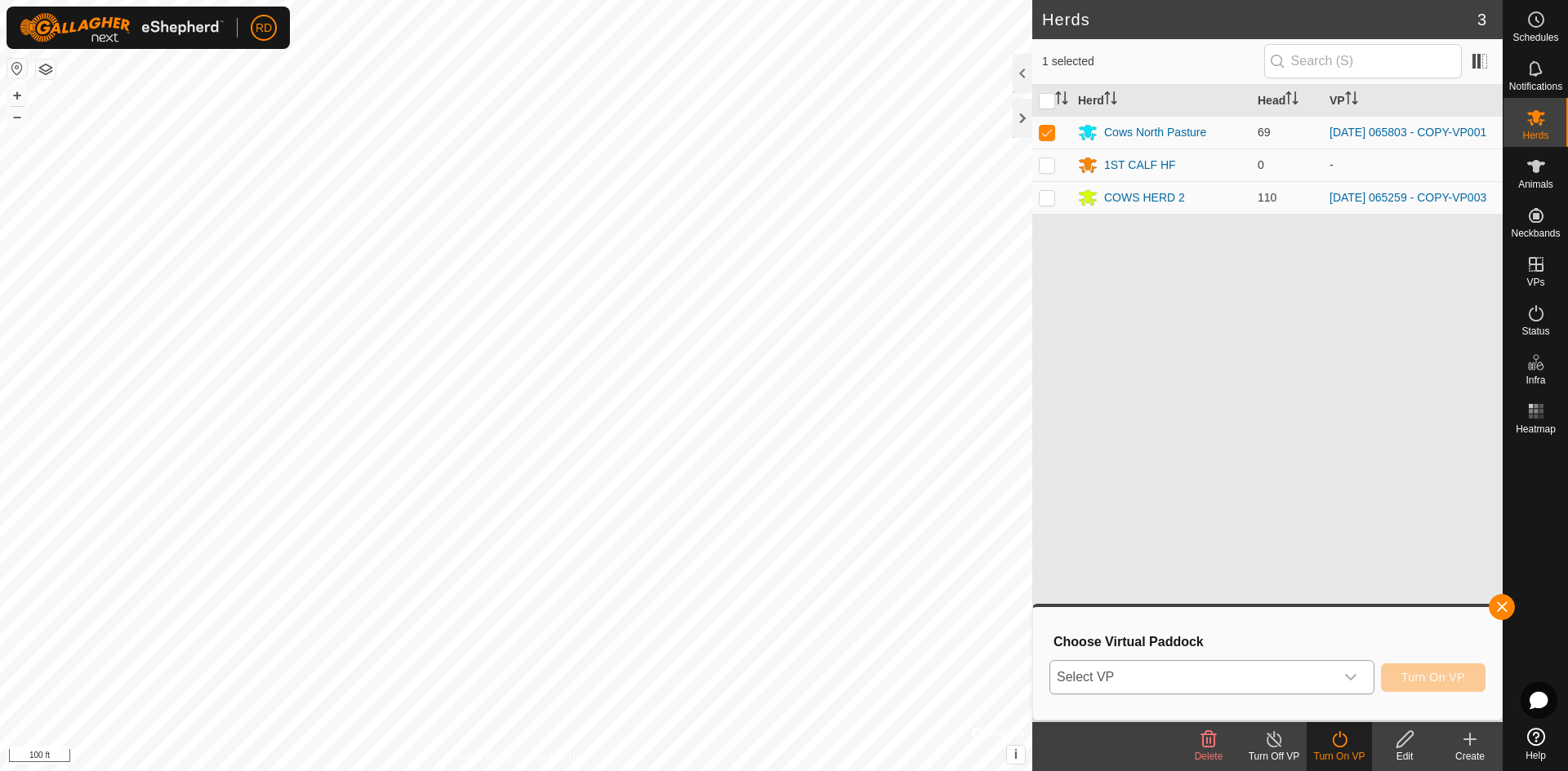
click at [1348, 682] on icon "dropdown trigger" at bounding box center [1350, 676] width 13 height 13
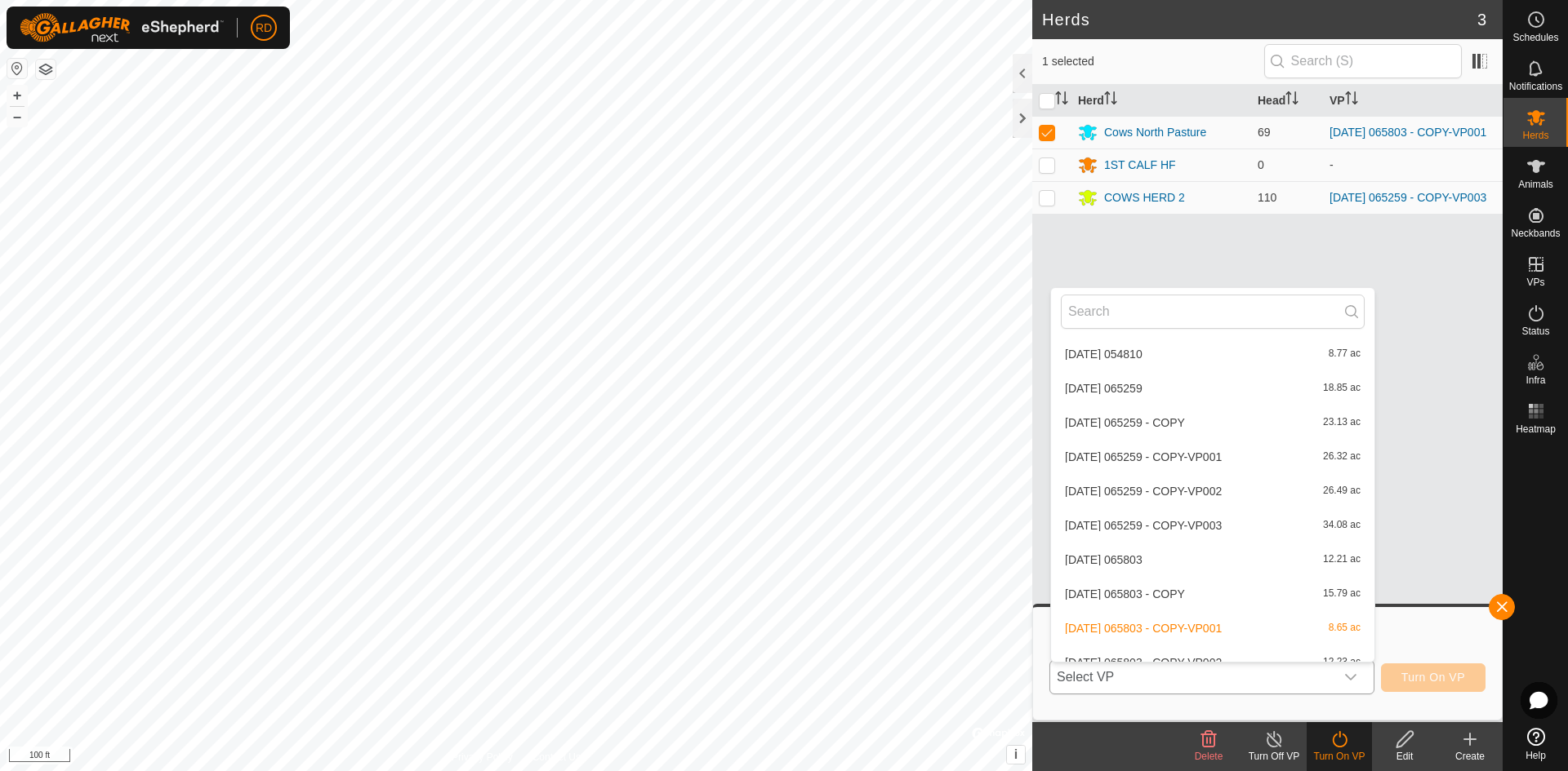
scroll to position [1257, 0]
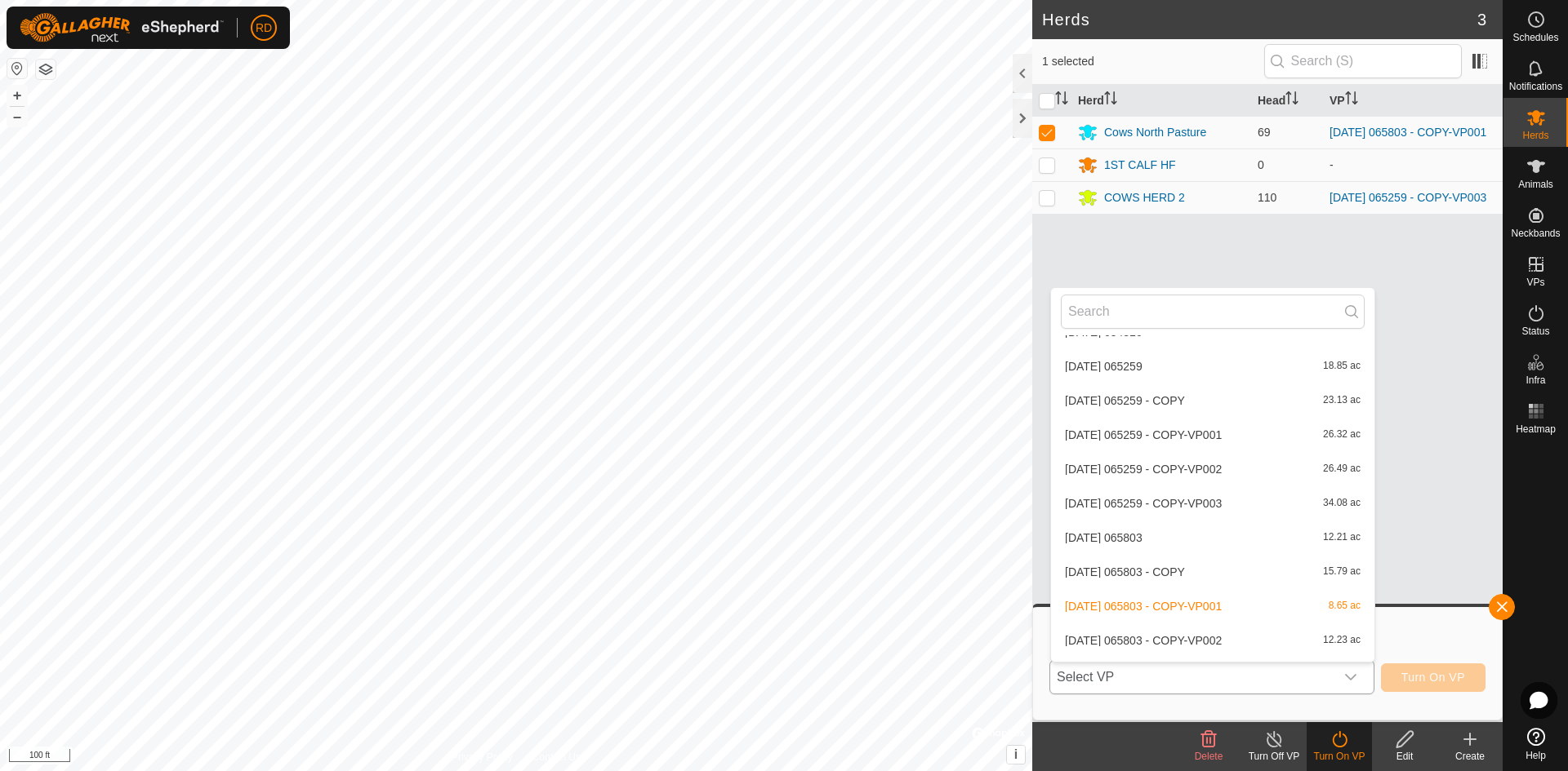
click at [1222, 643] on li "[DATE] 065803 - COPY-VP002 12.23 ac" at bounding box center [1212, 641] width 324 height 33
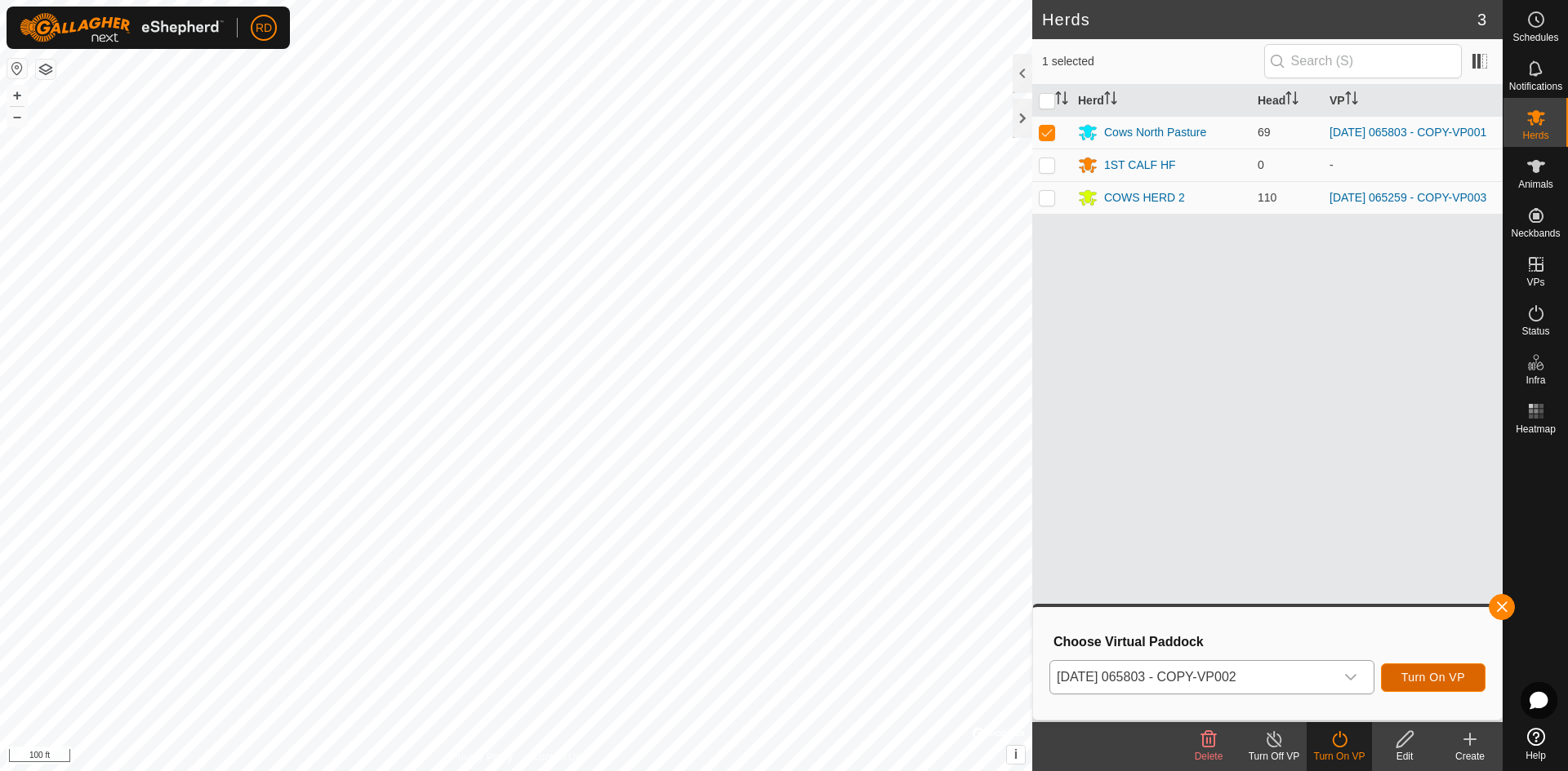
click at [1431, 673] on span "Turn On VP" at bounding box center [1433, 676] width 63 height 13
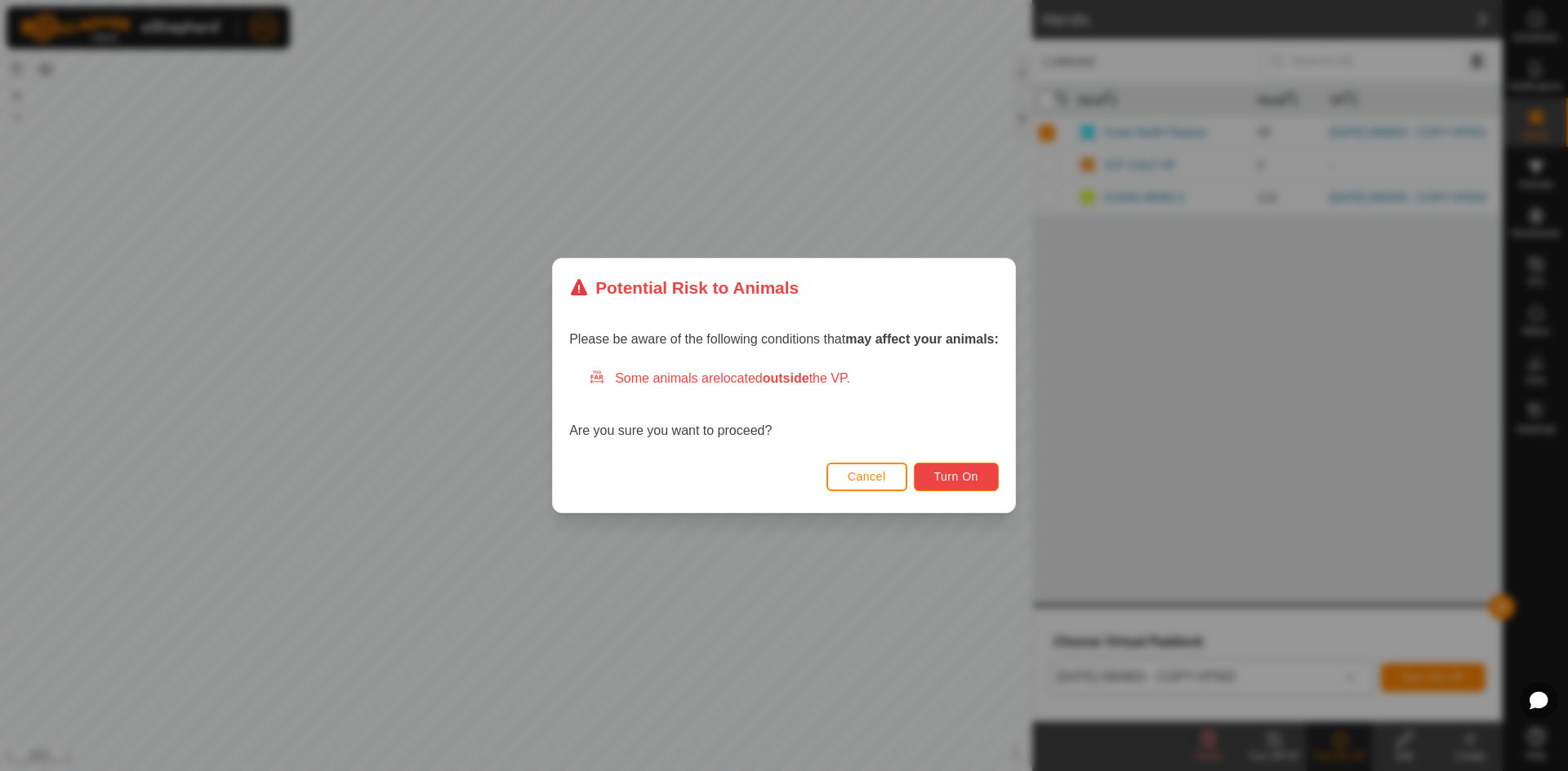
click at [986, 477] on button "Turn On" at bounding box center [956, 477] width 85 height 29
